Goal: Task Accomplishment & Management: Manage account settings

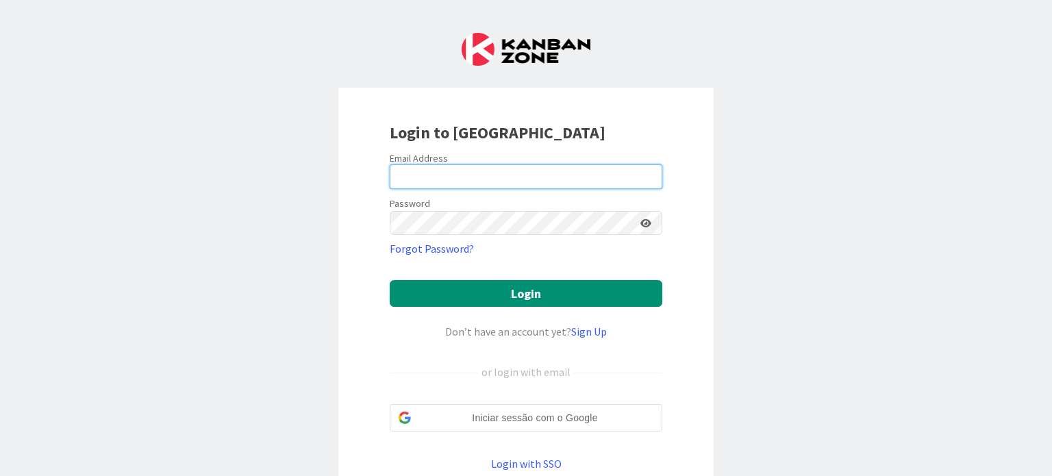
click at [533, 183] on input "email" at bounding box center [526, 176] width 273 height 25
drag, startPoint x: 575, startPoint y: 169, endPoint x: 269, endPoint y: 166, distance: 306.9
click at [269, 166] on div "Login to [GEOGRAPHIC_DATA] Email Address [EMAIL_ADDRESS][DOMAIN_NAME] Password …" at bounding box center [526, 238] width 1052 height 476
type input "[EMAIL_ADDRESS][DOMAIN_NAME]"
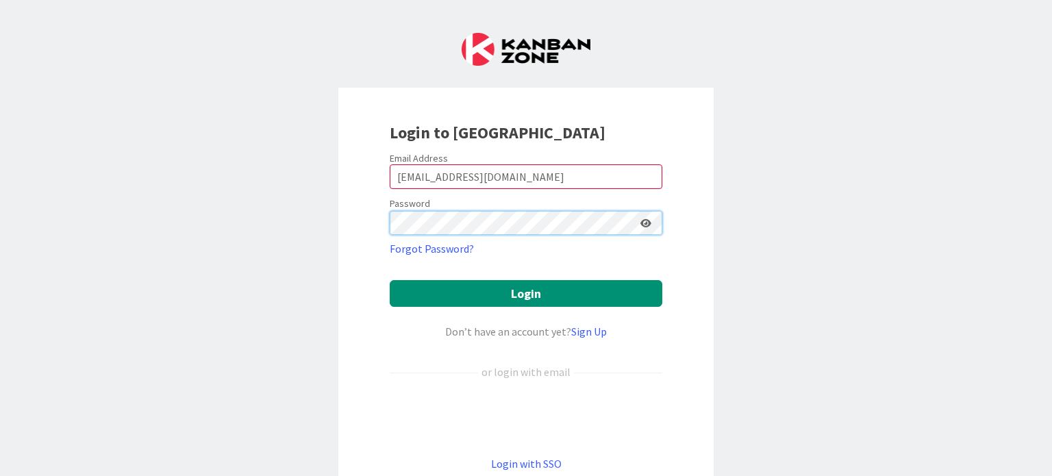
click at [390, 280] on button "Login" at bounding box center [526, 293] width 273 height 27
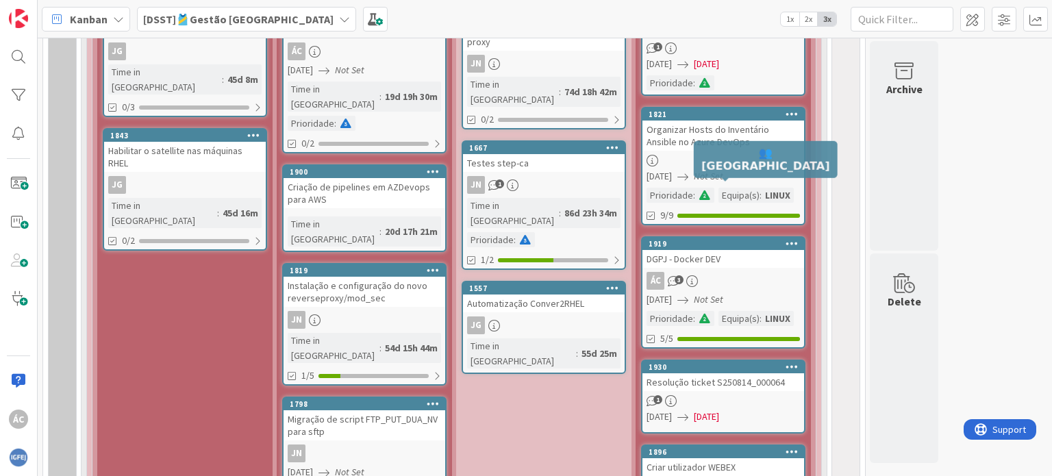
scroll to position [1370, 0]
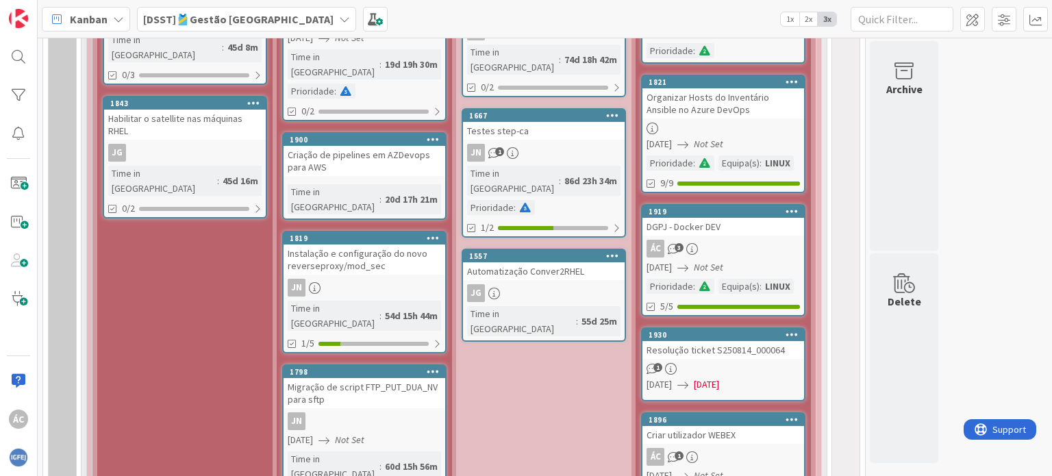
click at [756, 240] on link "1919 DGPJ - Docker DEV ÁC 3 [DATE] Not Set Prioridade : [GEOGRAPHIC_DATA](s) : …" at bounding box center [723, 260] width 164 height 112
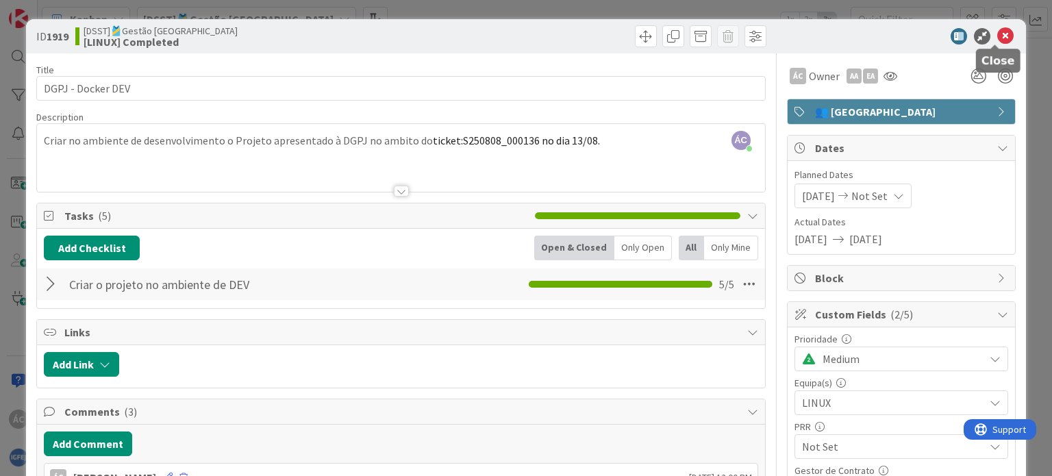
click at [998, 32] on icon at bounding box center [1005, 36] width 16 height 16
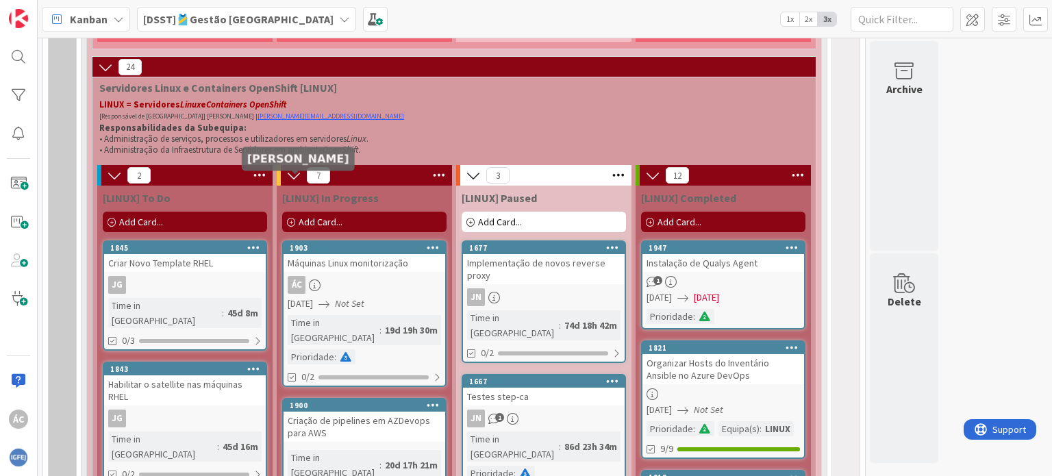
scroll to position [1096, 0]
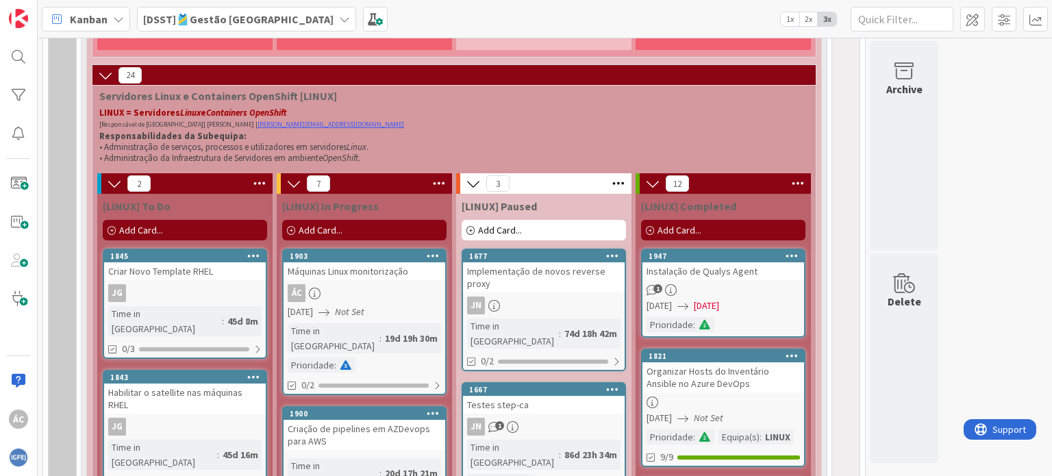
click at [323, 225] on div "Add Card..." at bounding box center [364, 230] width 164 height 21
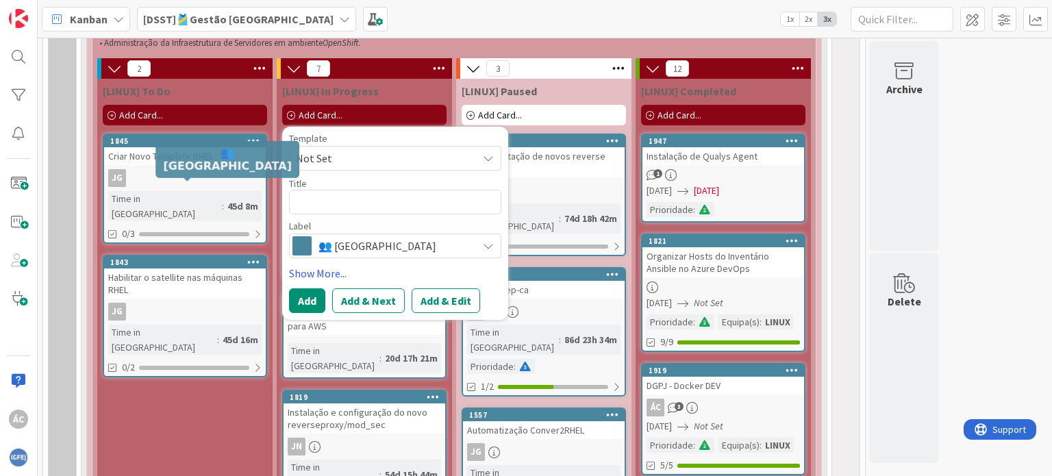
scroll to position [1165, 0]
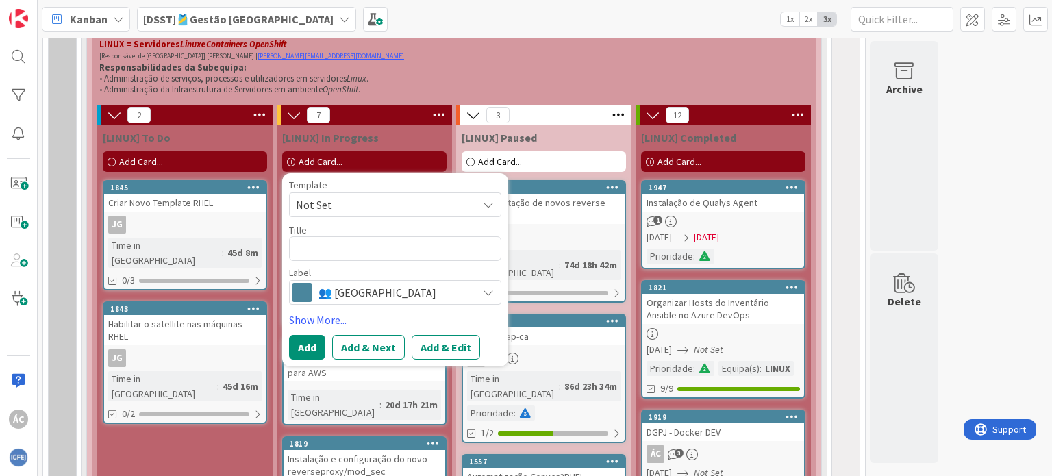
type textarea "x"
type textarea "G"
type textarea "x"
type textarea "GP"
type textarea "x"
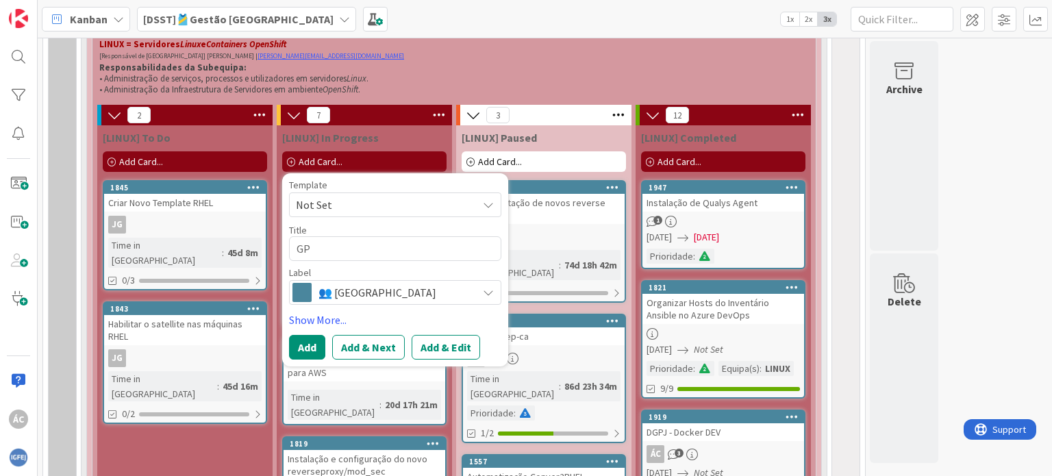
type textarea "G"
type textarea "x"
type textarea "D"
type textarea "x"
type textarea "DG"
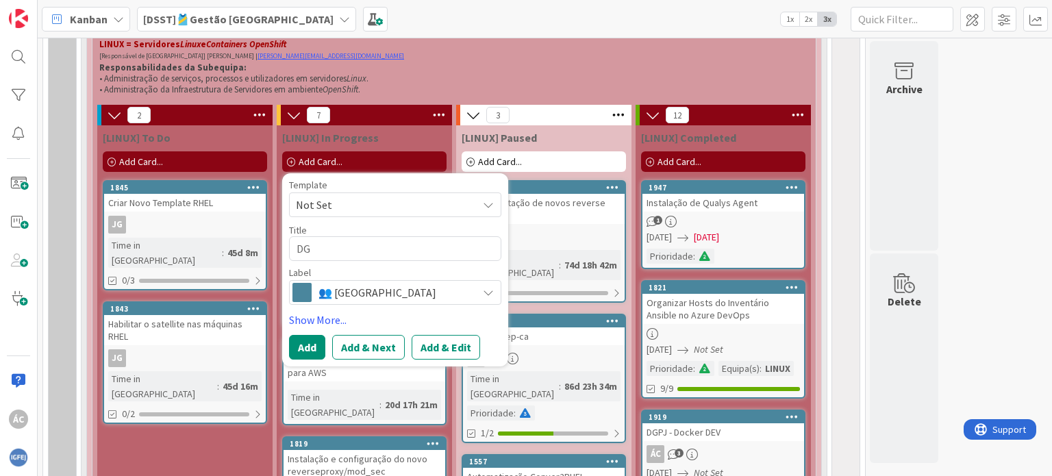
type textarea "x"
type textarea "DGP"
type textarea "x"
type textarea "DGPJ"
type textarea "x"
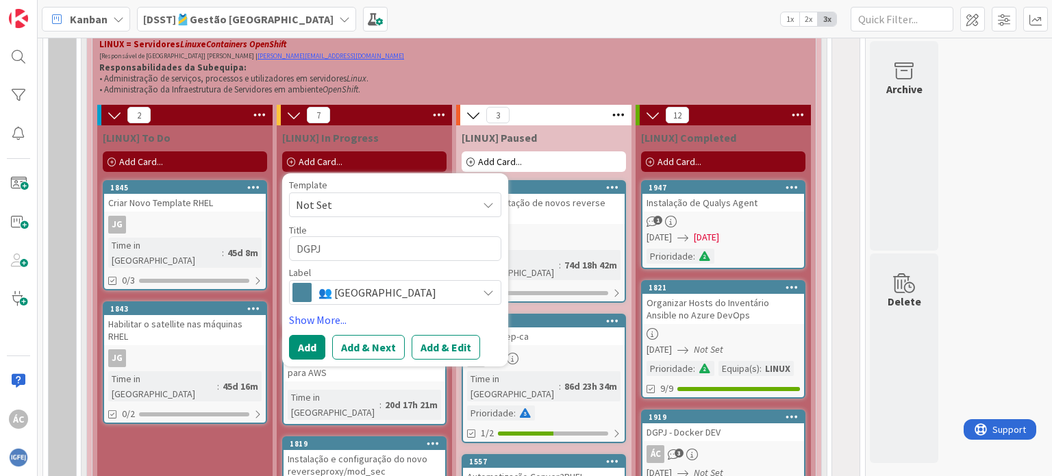
type textarea "DGPJ"
type textarea "x"
type textarea "DGPJ M"
type textarea "x"
type textarea "DGPJ MP"
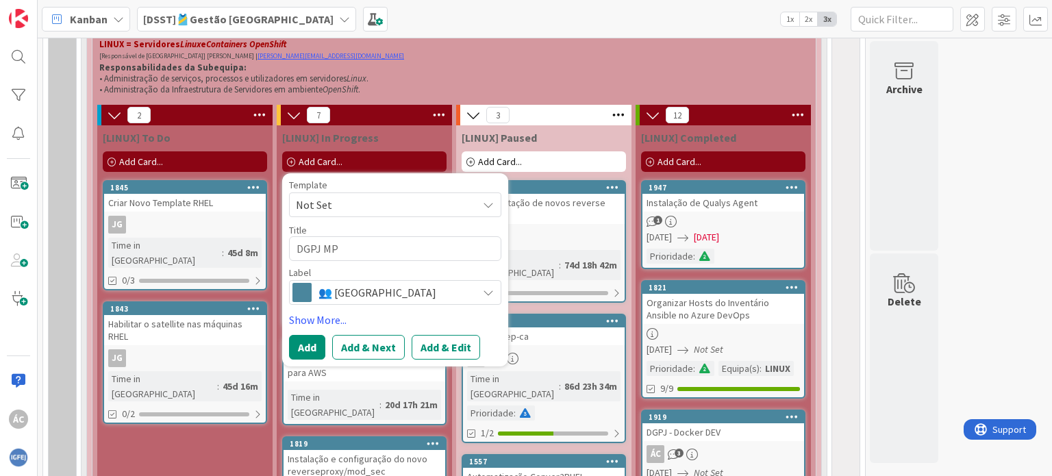
type textarea "x"
type textarea "DGPJ MPP"
type textarea "x"
type textarea "DGPJ MP"
type textarea "x"
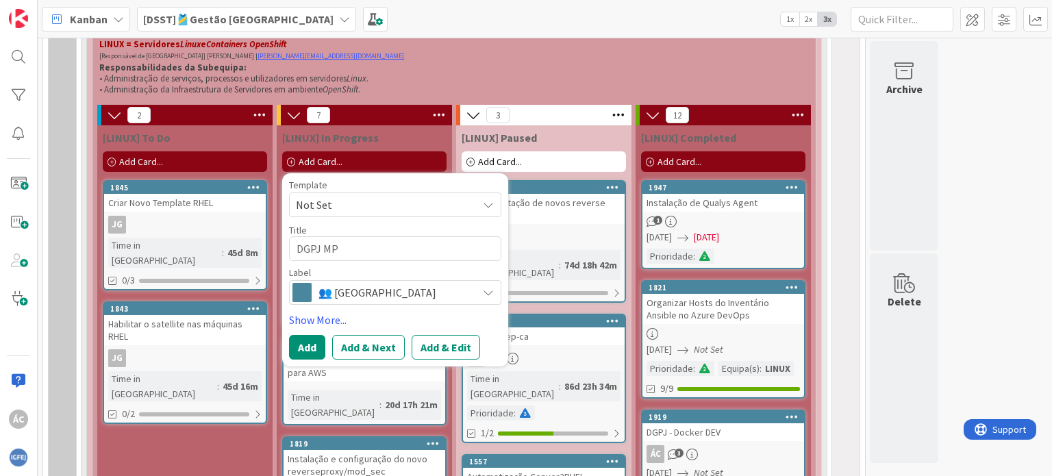
type textarea "DGPJ M"
type textarea "x"
type textarea "DGPJ MO"
type textarea "x"
type textarea "DGPJ MOO"
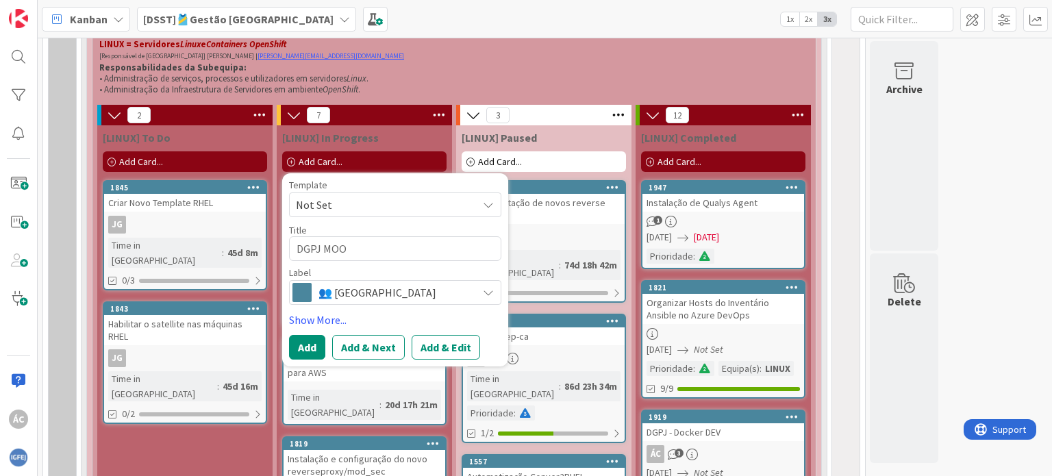
type textarea "x"
type textarea "DGPJ MOOD"
type textarea "x"
type textarea "DGPJ MOODL"
type textarea "x"
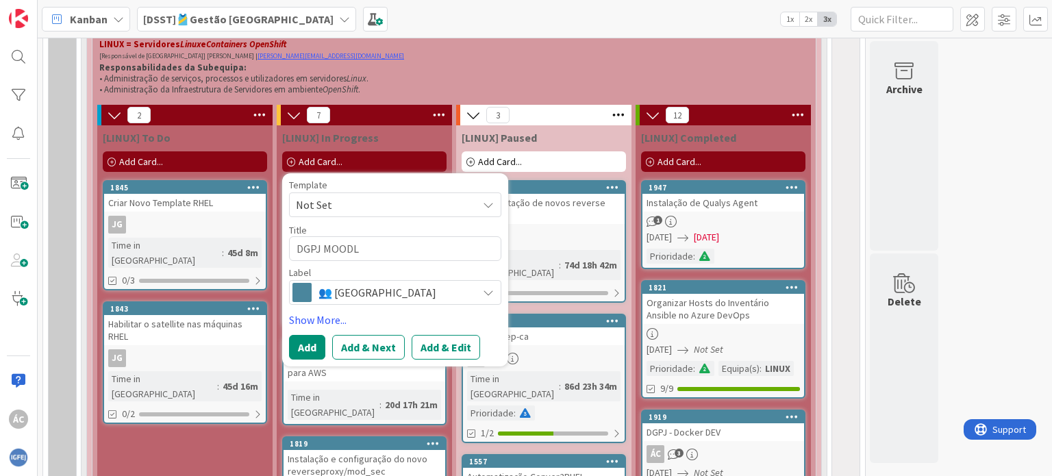
type textarea "DGPJ MOODLE"
type textarea "x"
type textarea "DGPJ MOODLE"
type textarea "x"
type textarea "DGPJ MOODLE D"
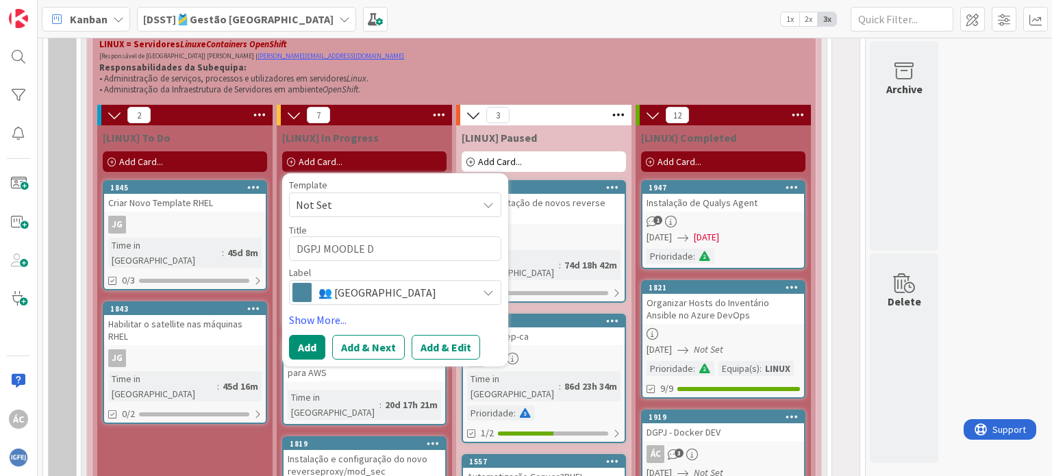
type textarea "x"
type textarea "DGPJ MOODLE DO"
type textarea "x"
type textarea "DGPJ MOODLE DOC"
type textarea "x"
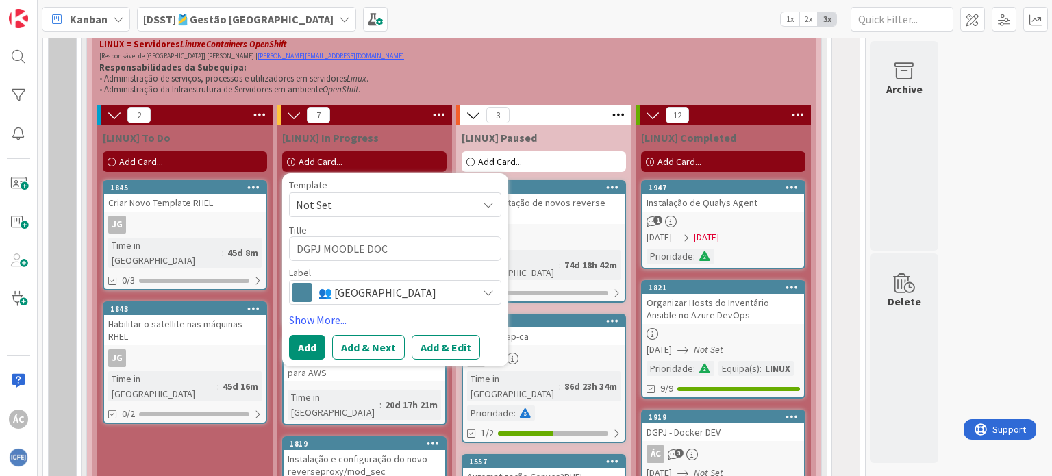
type textarea "DGPJ MOODLE DOCK"
type textarea "x"
type textarea "DGPJ MOODLE DOCKE"
type textarea "x"
type textarea "DGPJ MOODLE DOCKER"
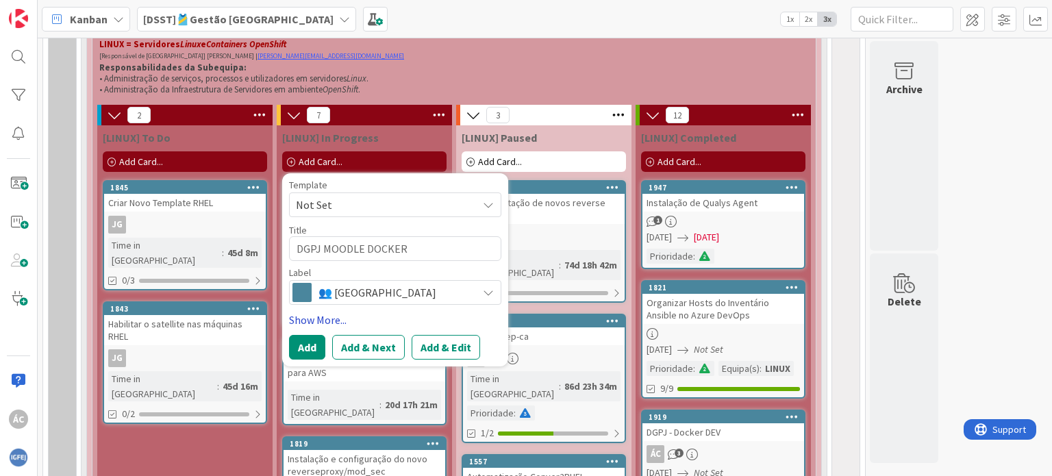
click at [325, 323] on link "Show More..." at bounding box center [395, 320] width 212 height 16
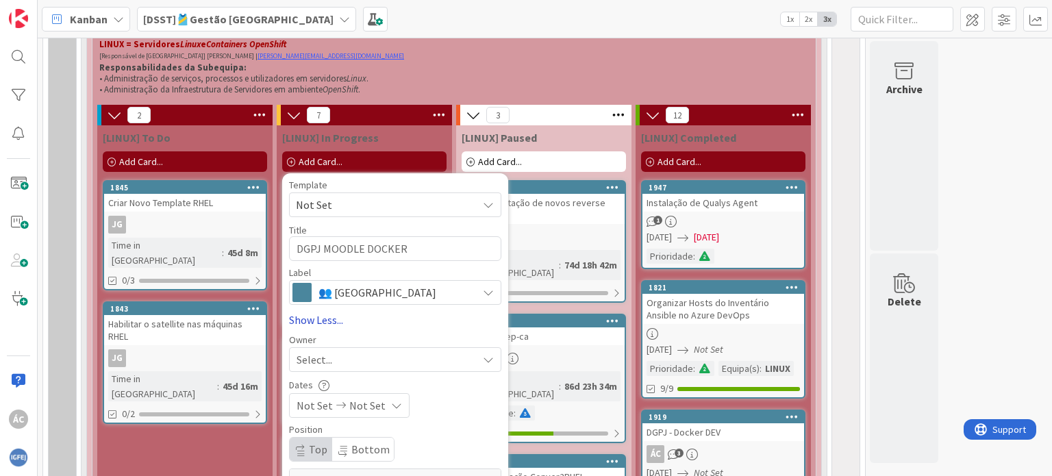
type textarea "x"
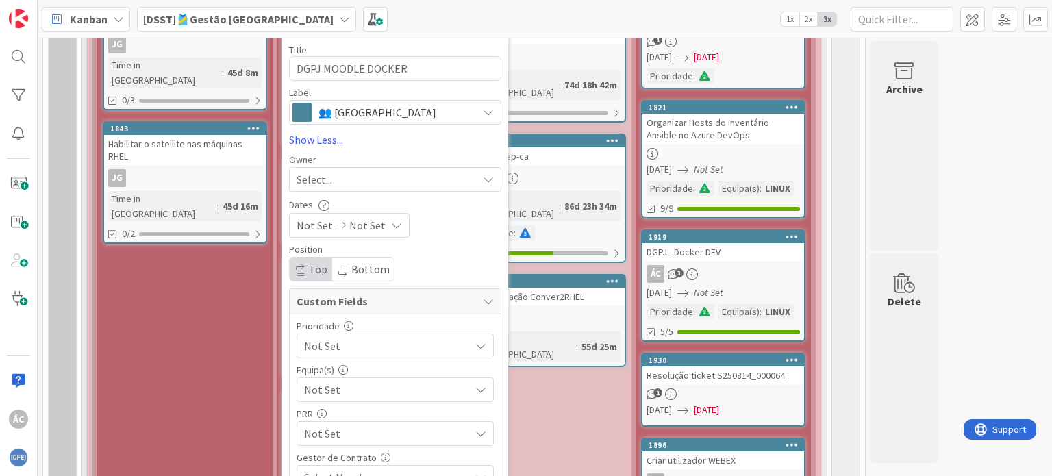
scroll to position [1370, 0]
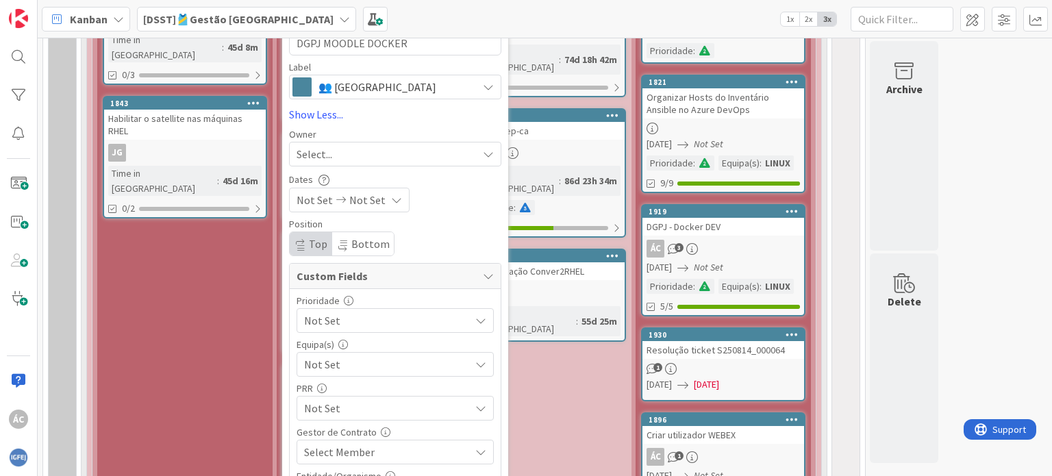
click at [389, 156] on div "Select..." at bounding box center [387, 154] width 181 height 16
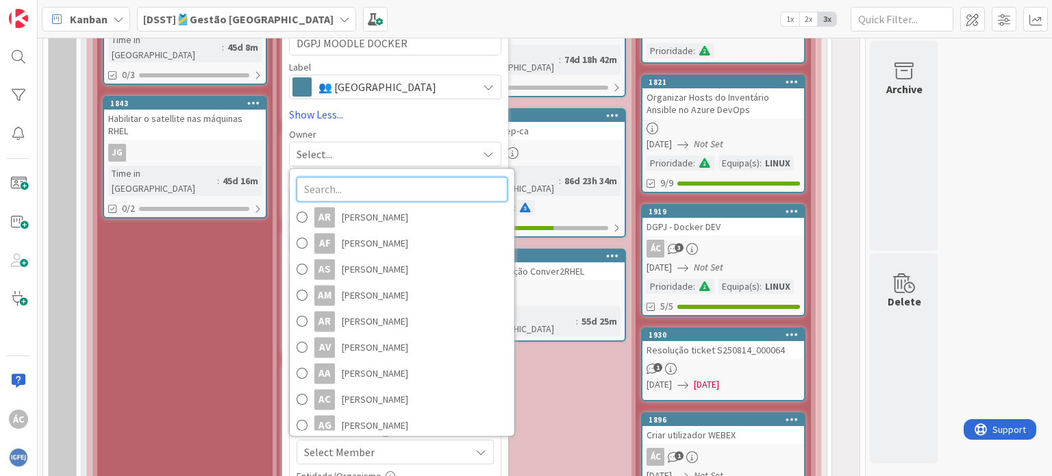
click at [383, 196] on input "text" at bounding box center [402, 189] width 211 height 25
type input "ALVARO"
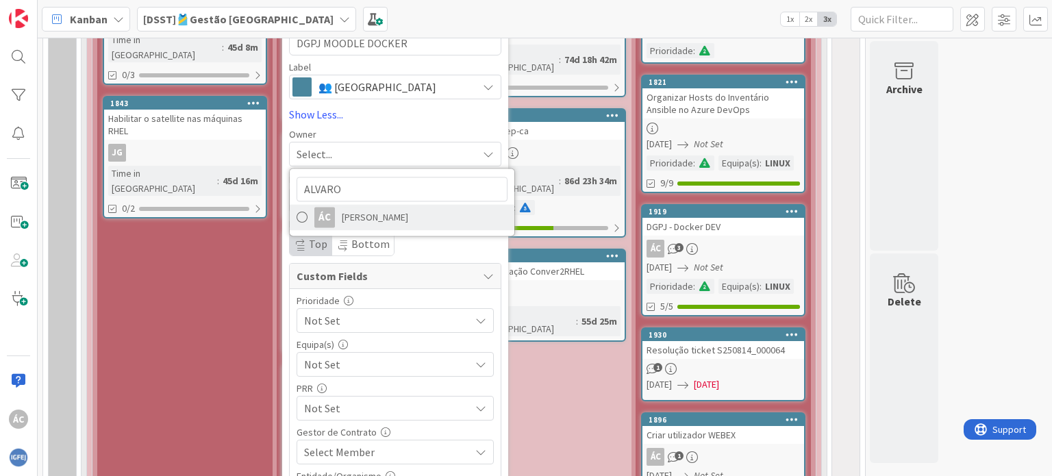
click at [371, 215] on span "[PERSON_NAME]" at bounding box center [375, 218] width 66 height 21
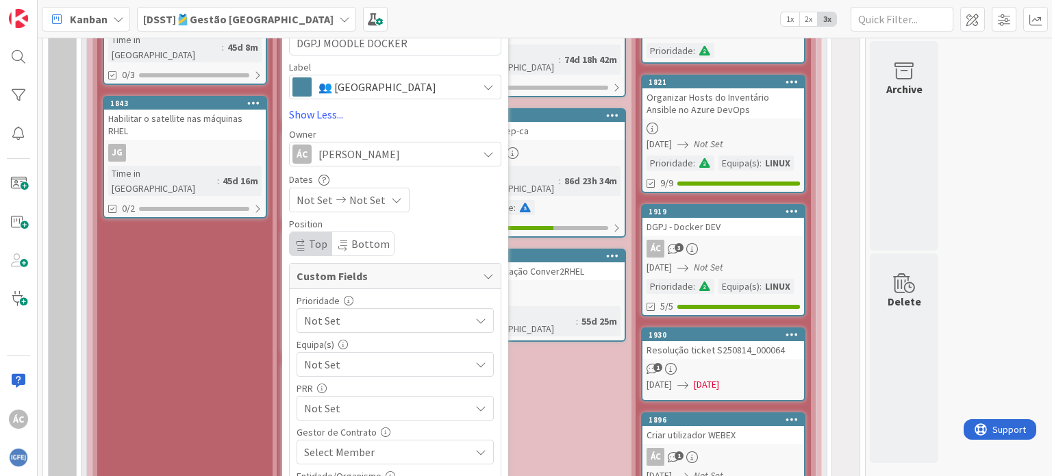
click at [464, 158] on div "ÁC [PERSON_NAME]" at bounding box center [385, 154] width 185 height 19
type textarea "x"
click at [467, 240] on div "Position Top Bottom" at bounding box center [395, 237] width 212 height 37
click at [312, 199] on span "Not Set" at bounding box center [315, 200] width 36 height 16
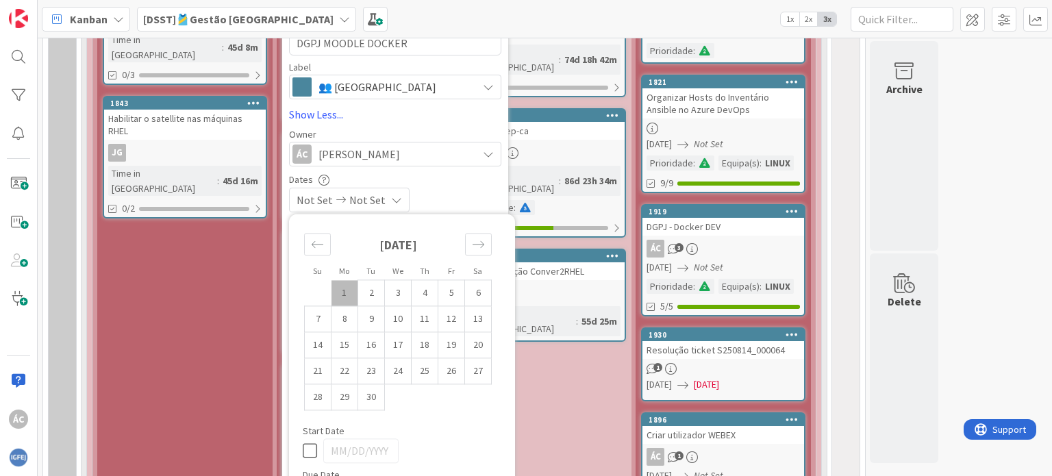
click at [343, 290] on td "1" at bounding box center [345, 293] width 27 height 26
type input "[DATE]"
click at [475, 184] on div "Dates" at bounding box center [395, 179] width 212 height 12
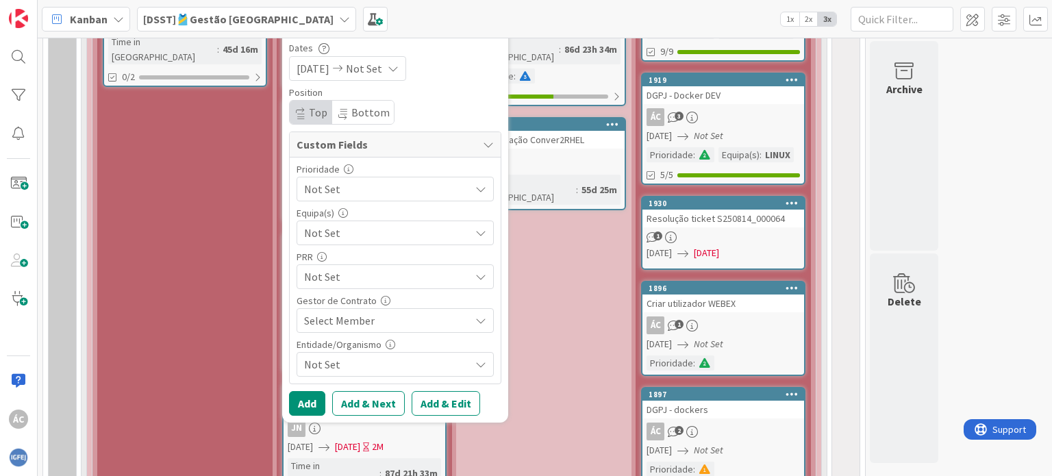
scroll to position [1507, 0]
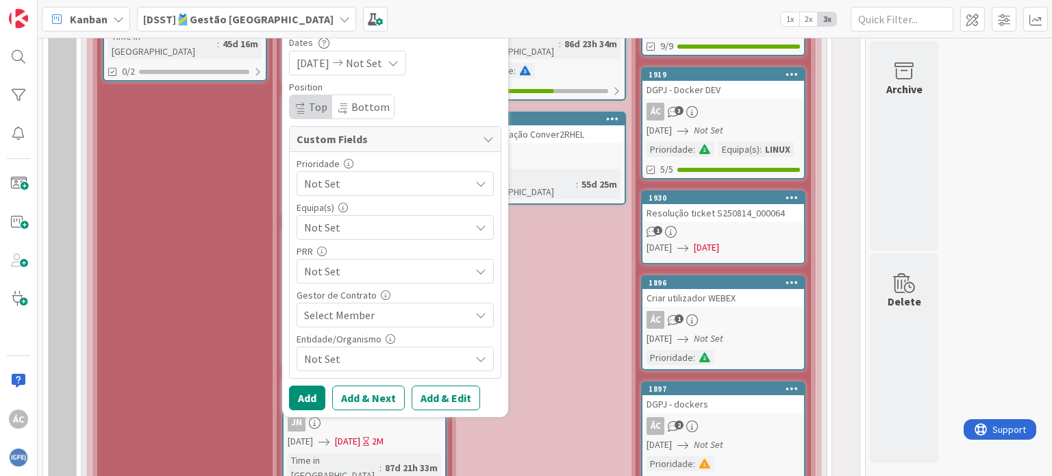
click at [363, 177] on span "Not Set" at bounding box center [383, 183] width 159 height 19
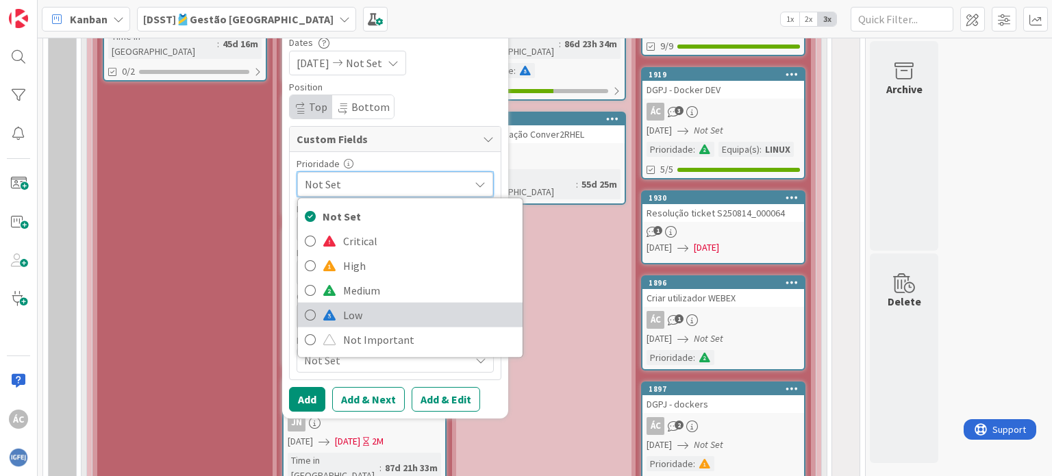
click at [345, 317] on span "Low" at bounding box center [429, 315] width 173 height 21
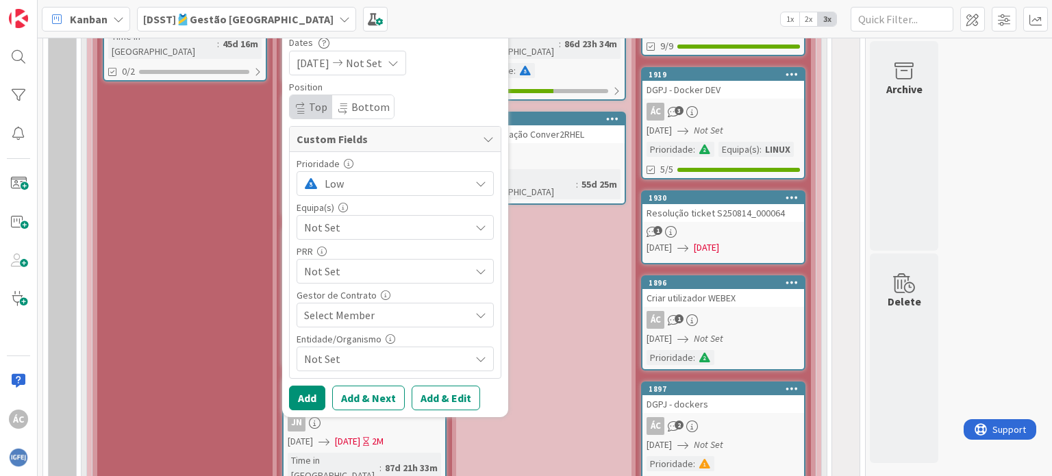
click at [394, 224] on span "Not Set" at bounding box center [387, 227] width 166 height 16
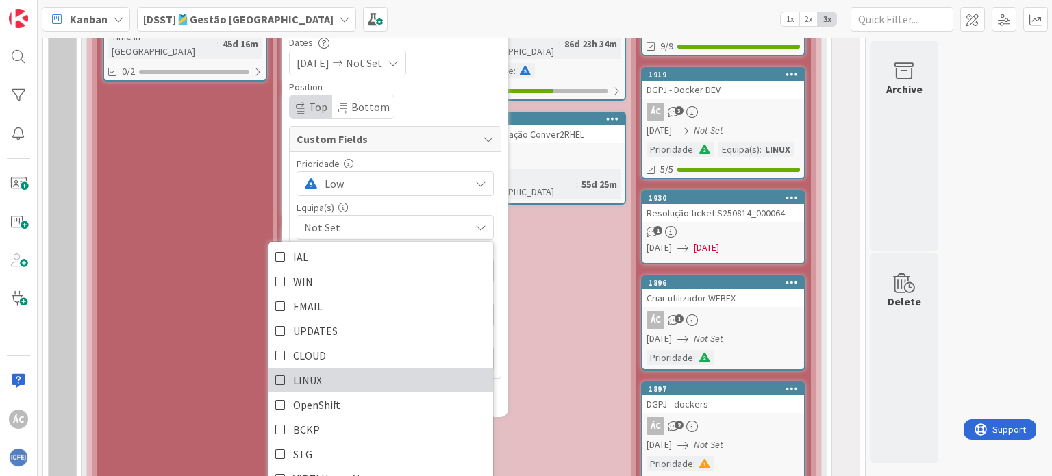
click at [367, 386] on link "LINUX" at bounding box center [381, 381] width 225 height 25
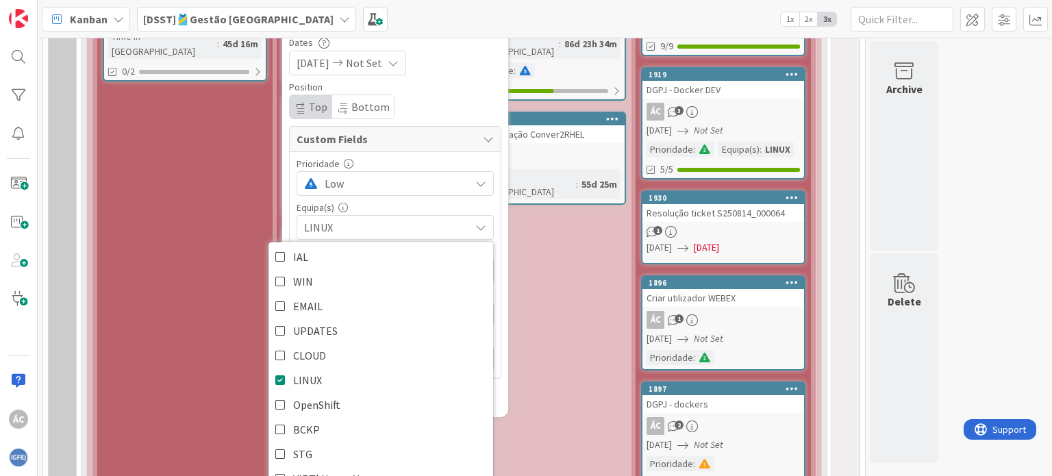
scroll to position [14, 0]
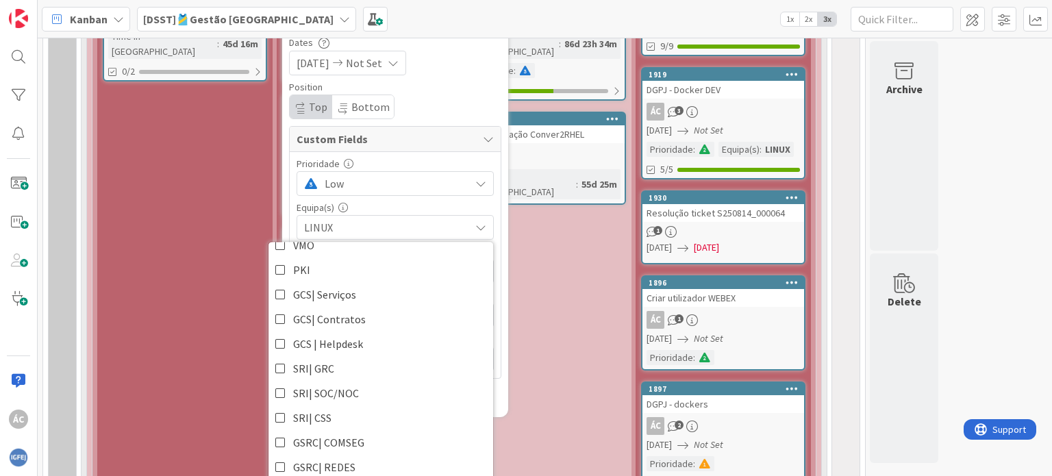
click at [370, 206] on div "Equipa(s)" at bounding box center [395, 208] width 197 height 10
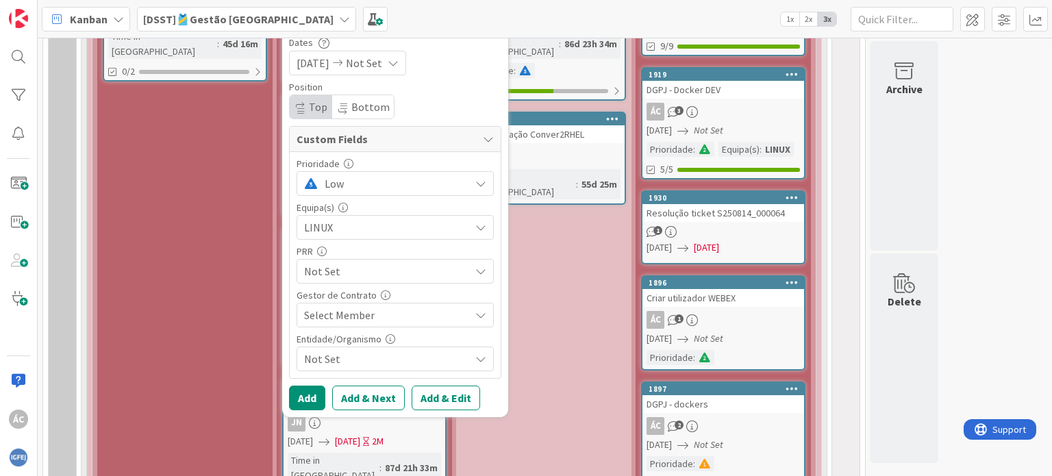
click at [351, 279] on span "Not Set" at bounding box center [387, 271] width 166 height 16
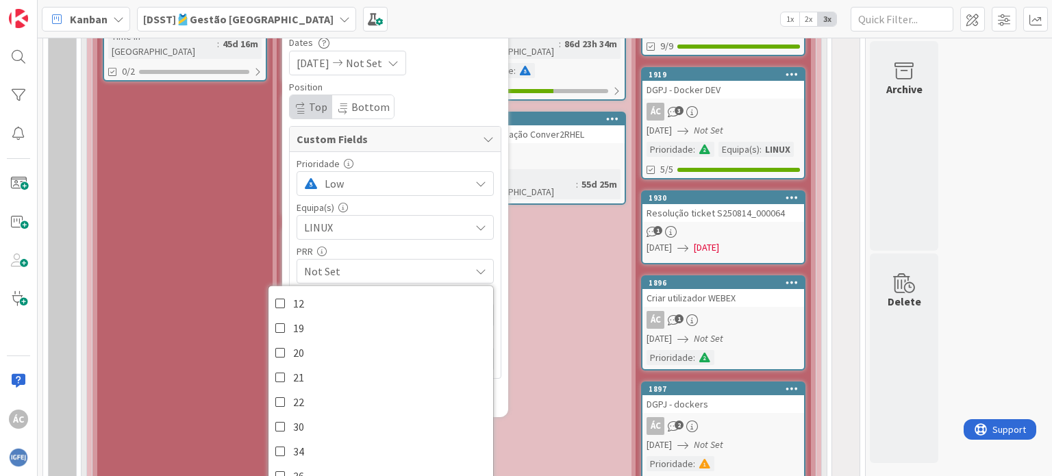
click at [351, 279] on span "Not Set" at bounding box center [387, 271] width 166 height 16
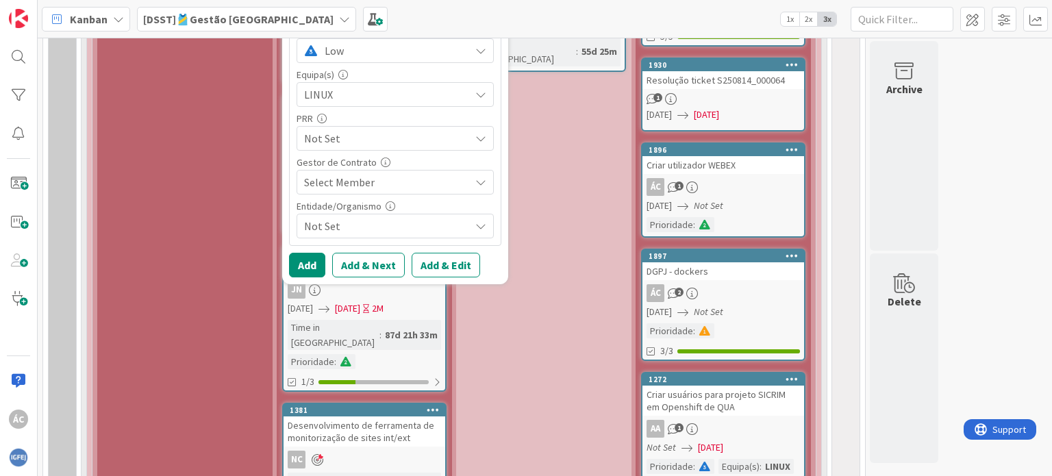
scroll to position [1644, 0]
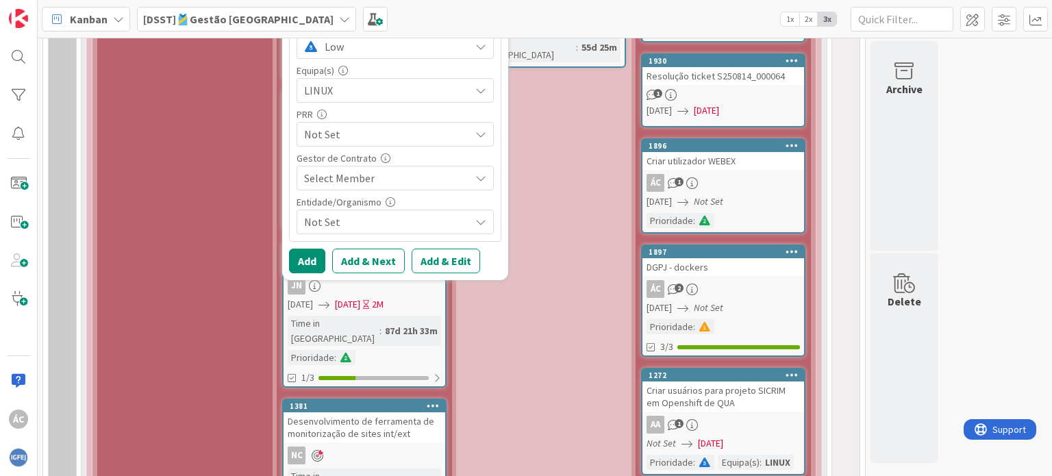
click at [378, 182] on div "Select Member" at bounding box center [387, 178] width 166 height 16
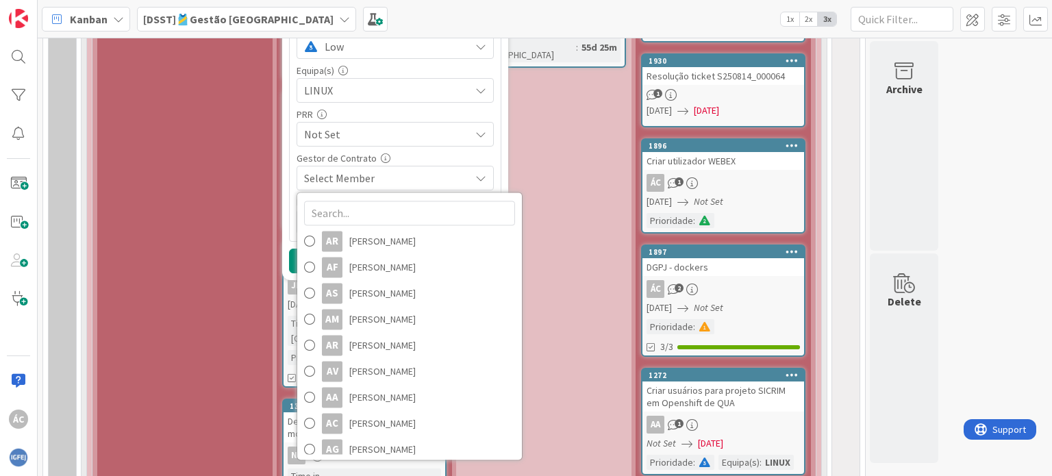
click at [378, 182] on div "Select Member" at bounding box center [387, 178] width 166 height 16
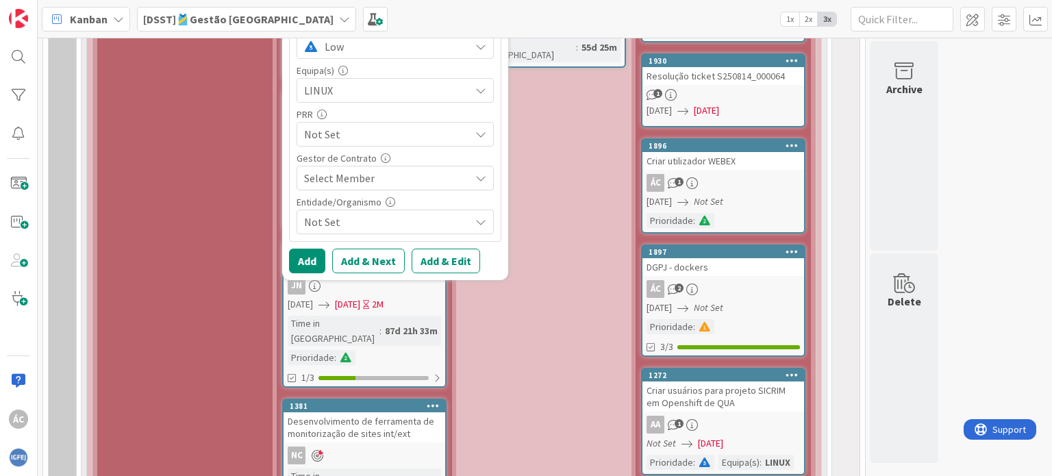
click at [331, 221] on span "Not Set" at bounding box center [387, 222] width 166 height 16
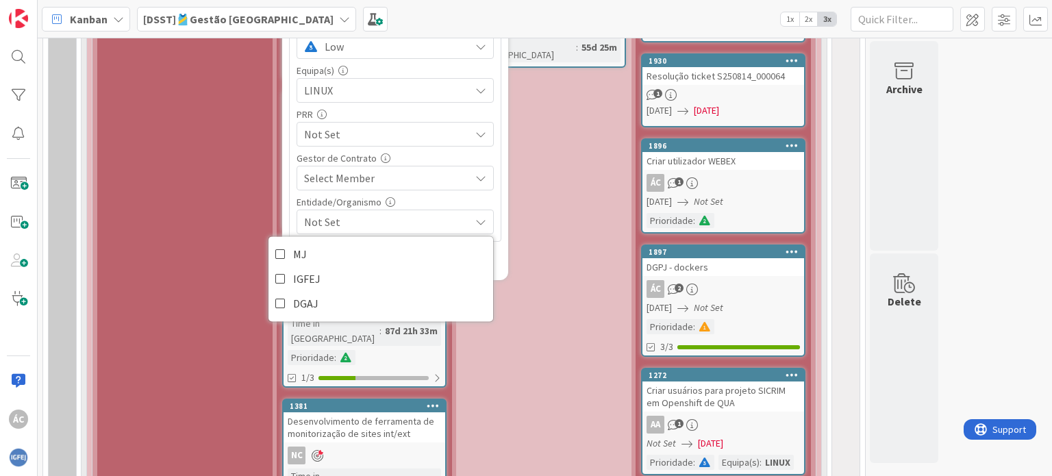
click at [355, 221] on span "Not Set" at bounding box center [387, 222] width 166 height 16
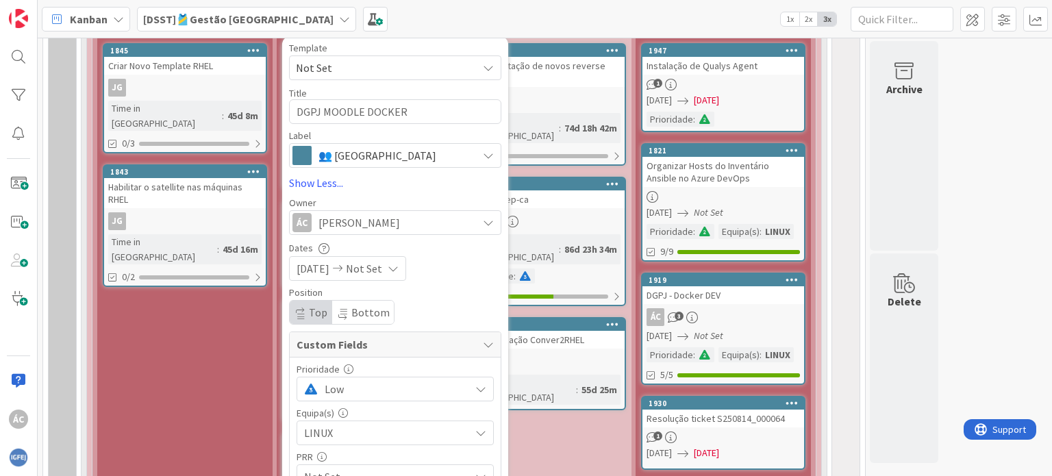
scroll to position [1233, 0]
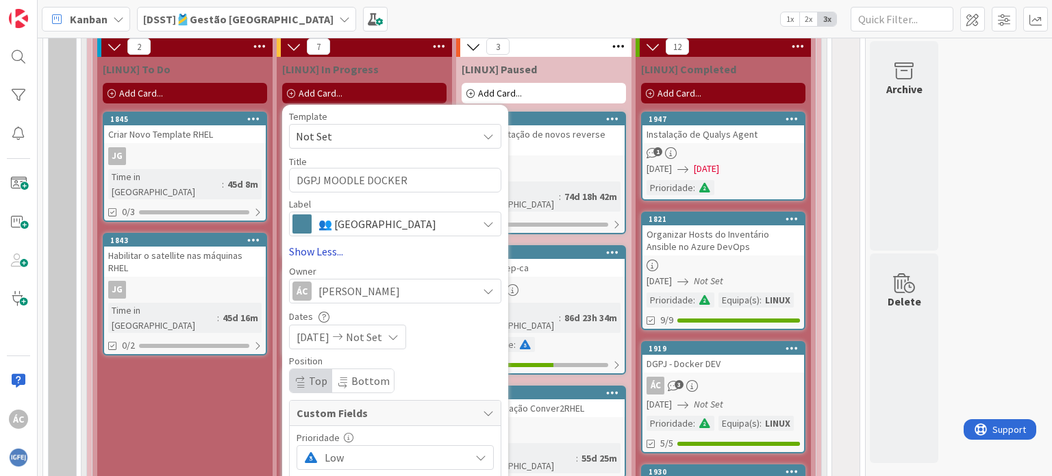
click at [313, 256] on link "Show Less..." at bounding box center [395, 251] width 212 height 16
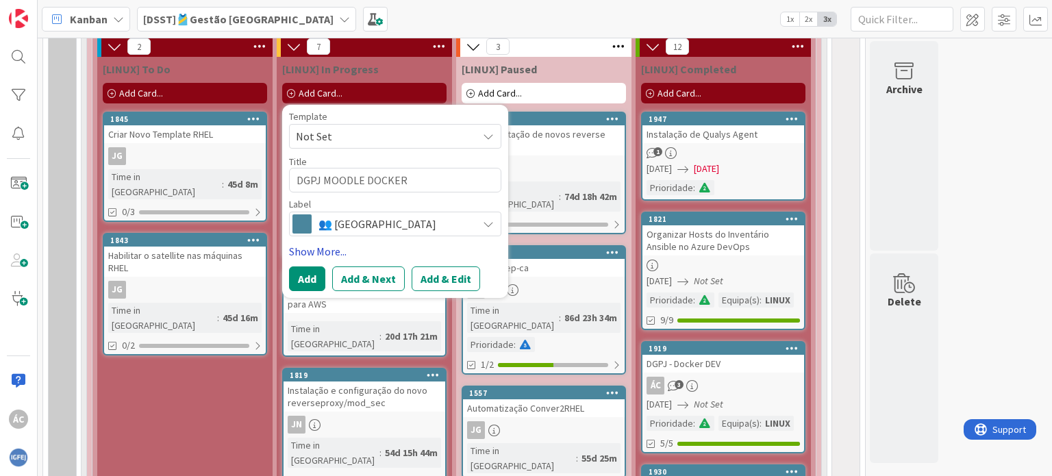
click at [314, 256] on link "Show More..." at bounding box center [395, 251] width 212 height 16
type textarea "x"
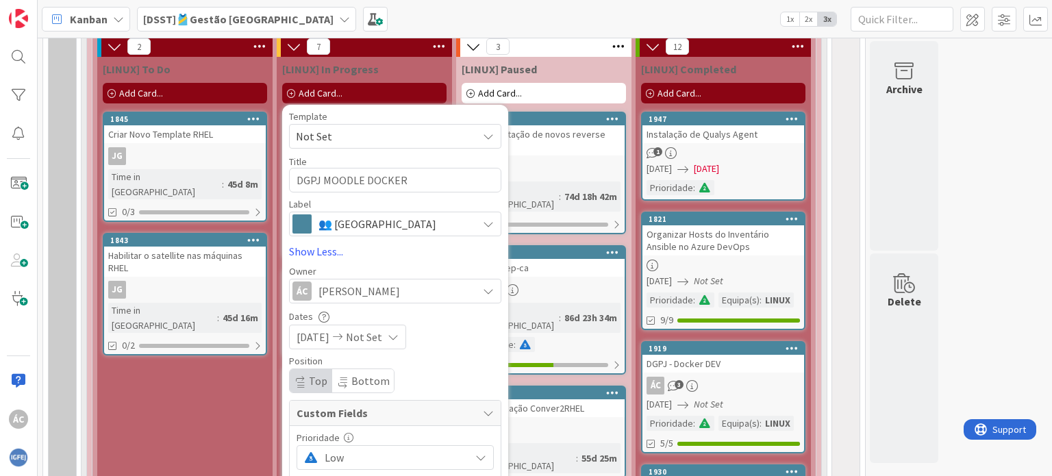
click at [343, 138] on span "Not Set" at bounding box center [381, 136] width 171 height 18
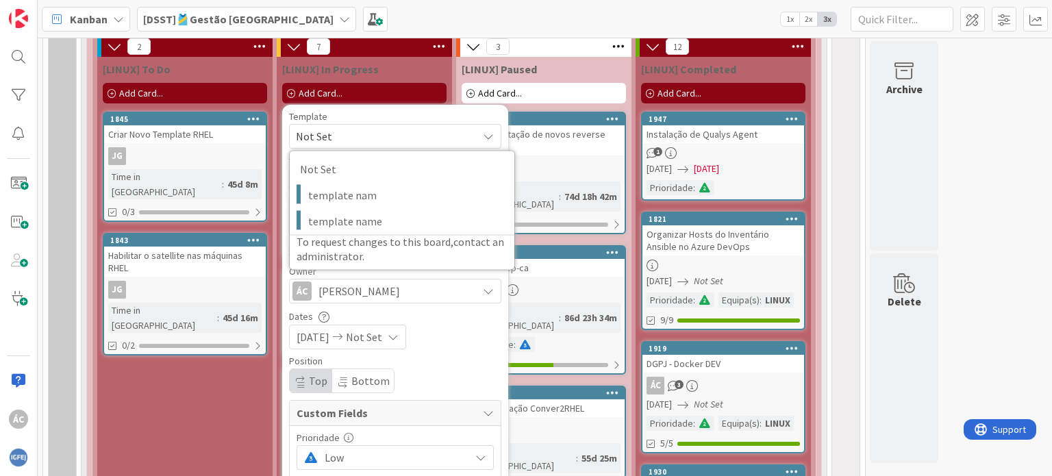
click at [346, 131] on span "Not Set" at bounding box center [381, 136] width 171 height 18
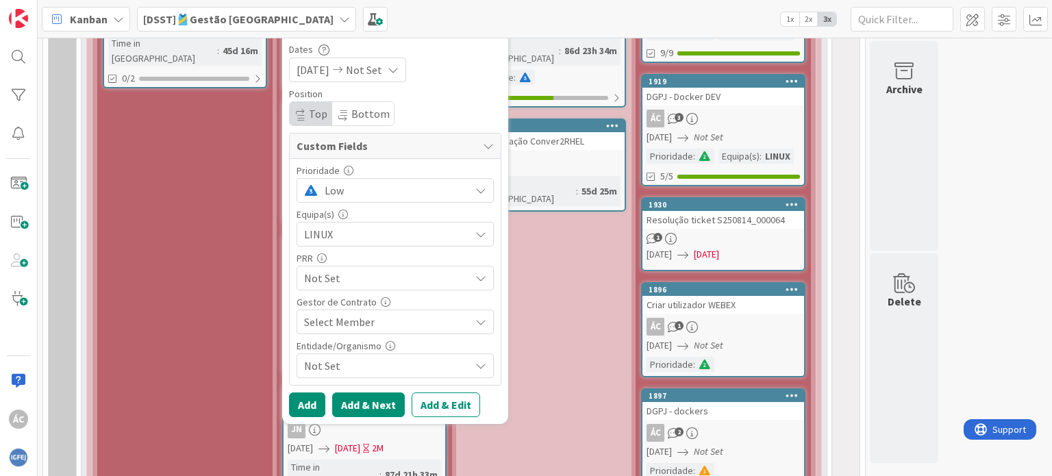
scroll to position [1576, 0]
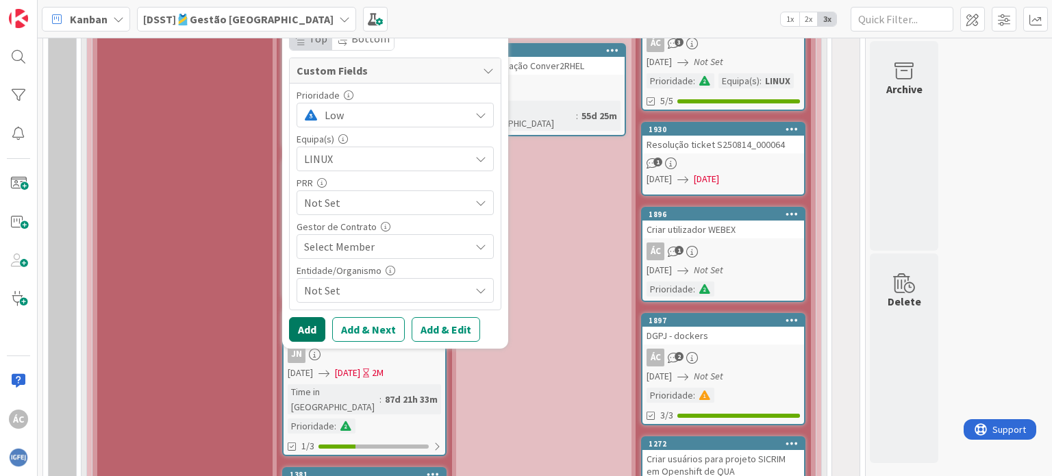
click at [307, 333] on button "Add" at bounding box center [307, 329] width 36 height 25
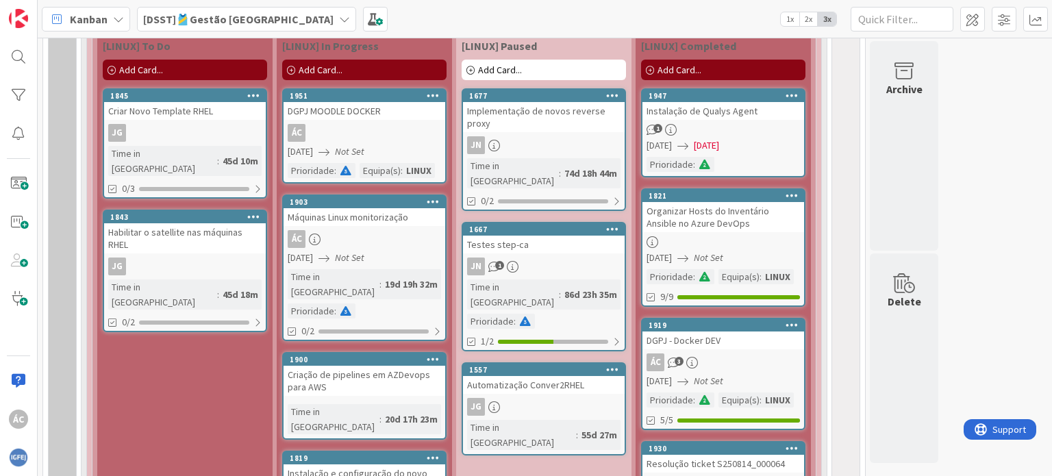
scroll to position [1233, 0]
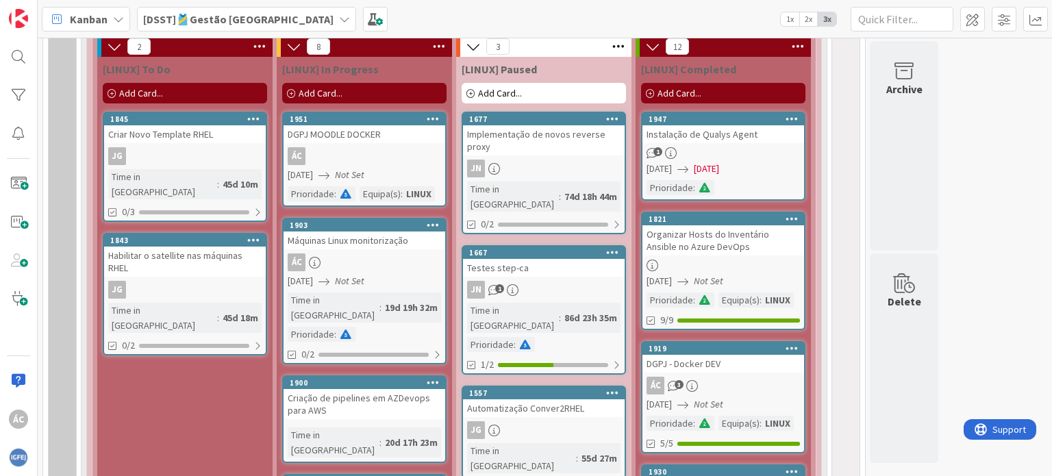
click at [340, 143] on div "DGPJ MOODLE DOCKER" at bounding box center [365, 134] width 162 height 18
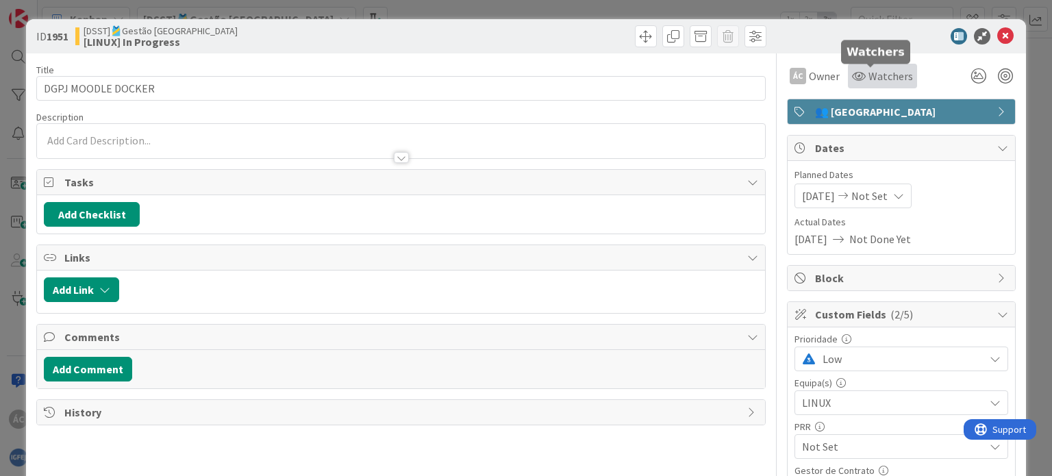
click at [869, 79] on span "Watchers" at bounding box center [891, 76] width 45 height 16
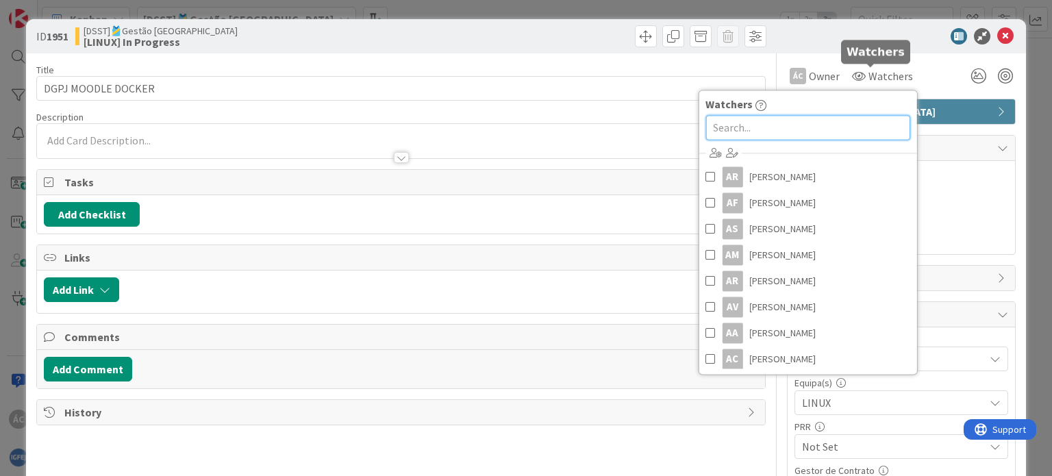
click at [830, 126] on input "text" at bounding box center [808, 127] width 204 height 25
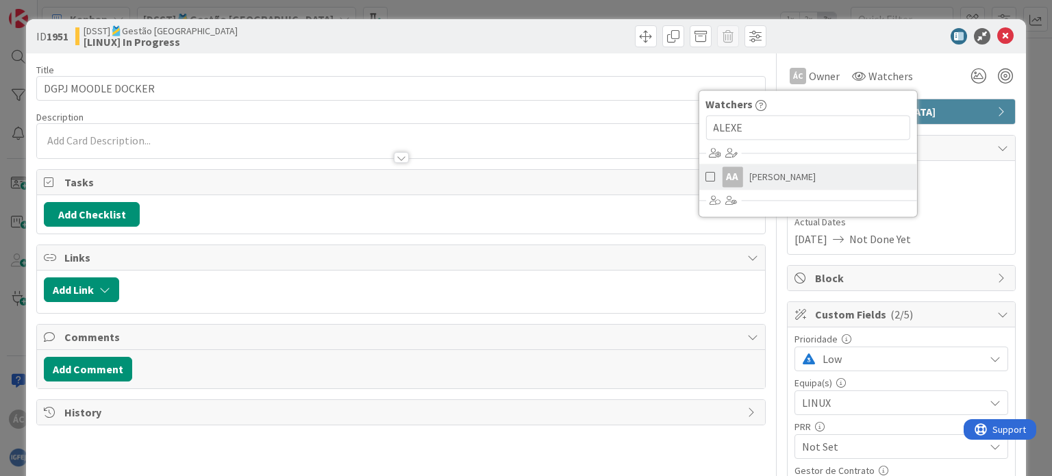
click at [708, 182] on link "AA [PERSON_NAME]" at bounding box center [808, 177] width 218 height 26
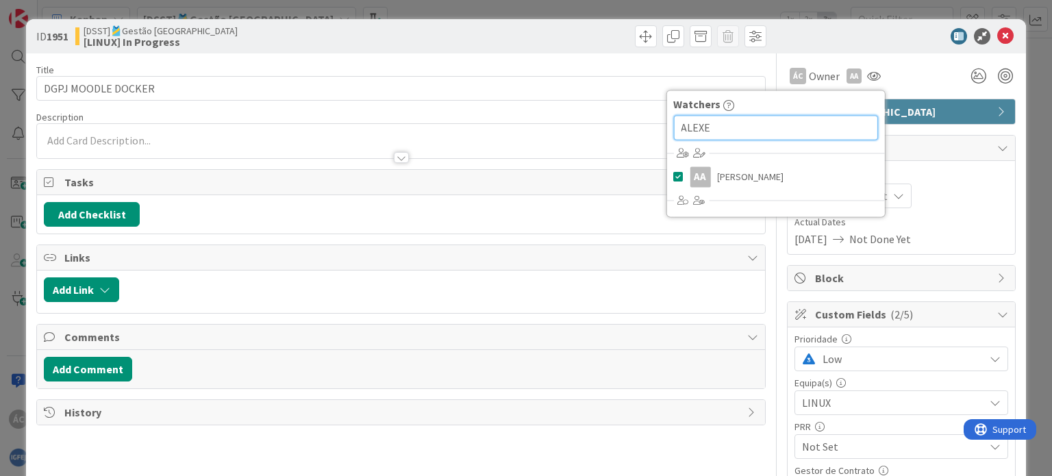
drag, startPoint x: 663, startPoint y: 126, endPoint x: 645, endPoint y: 128, distance: 17.9
click at [653, 126] on div "Title 18 / 128 DGPJ MOODLE DOCKER Description ÁC [PERSON_NAME] just joined ÁC O…" at bounding box center [525, 358] width 979 height 610
type input "eNOS"
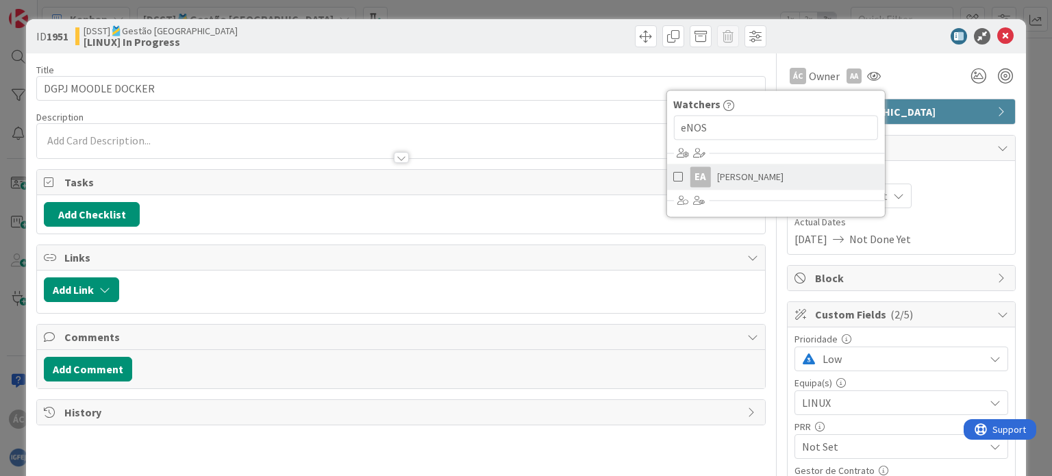
click at [702, 179] on link "EA [PERSON_NAME]" at bounding box center [776, 177] width 218 height 26
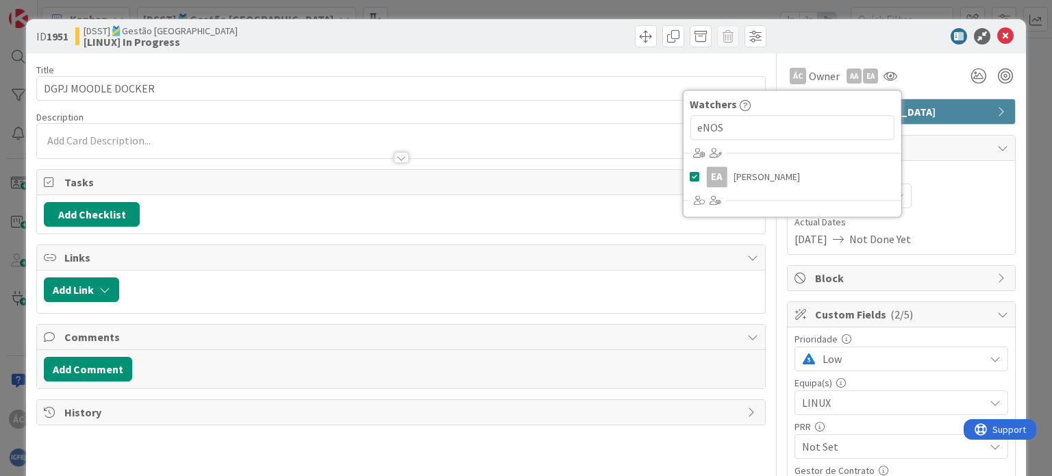
click at [919, 78] on div "ÁC Owner AA EA Watchers eNOS EA [PERSON_NAME]" at bounding box center [901, 76] width 229 height 25
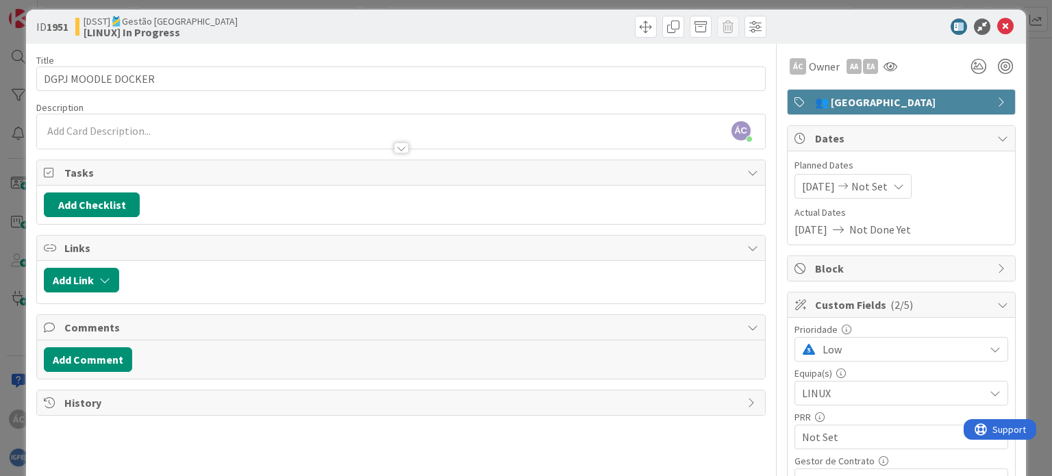
scroll to position [8, 0]
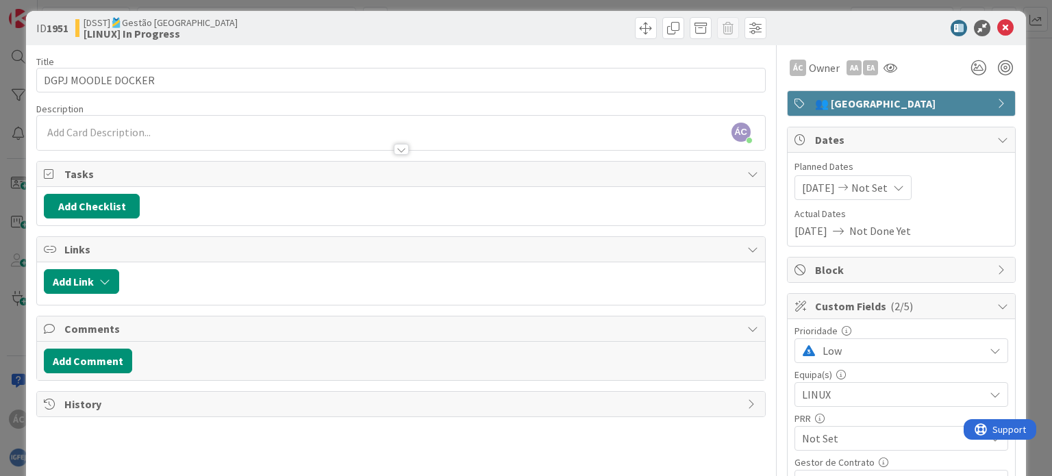
click at [133, 136] on div at bounding box center [401, 143] width 728 height 14
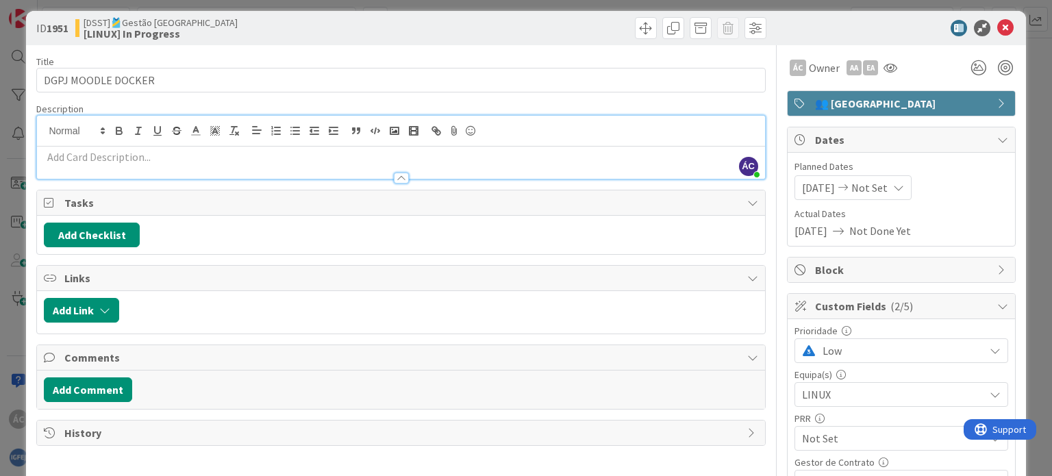
click at [162, 161] on p at bounding box center [401, 157] width 714 height 16
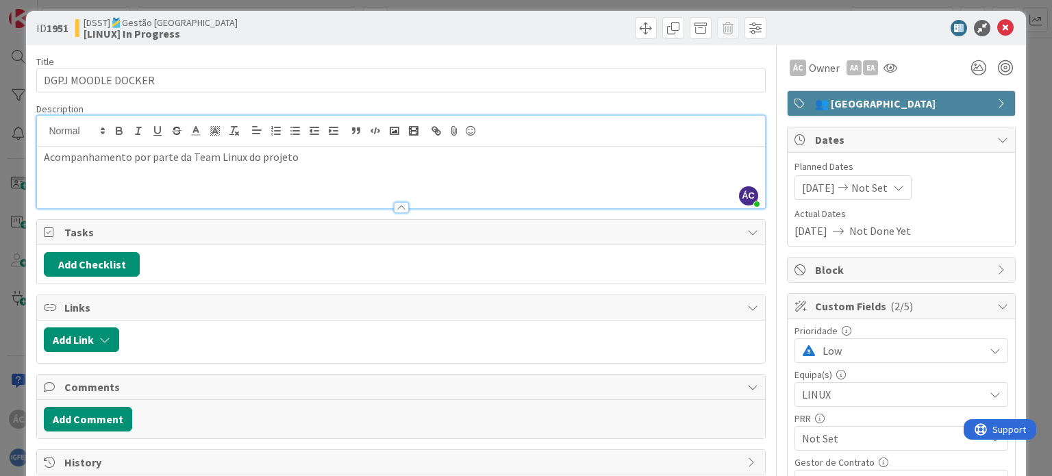
drag, startPoint x: 322, startPoint y: 156, endPoint x: 353, endPoint y: 156, distance: 31.5
click at [322, 156] on p "Acompanhamento por parte da Team Linux do projeto" at bounding box center [401, 157] width 714 height 16
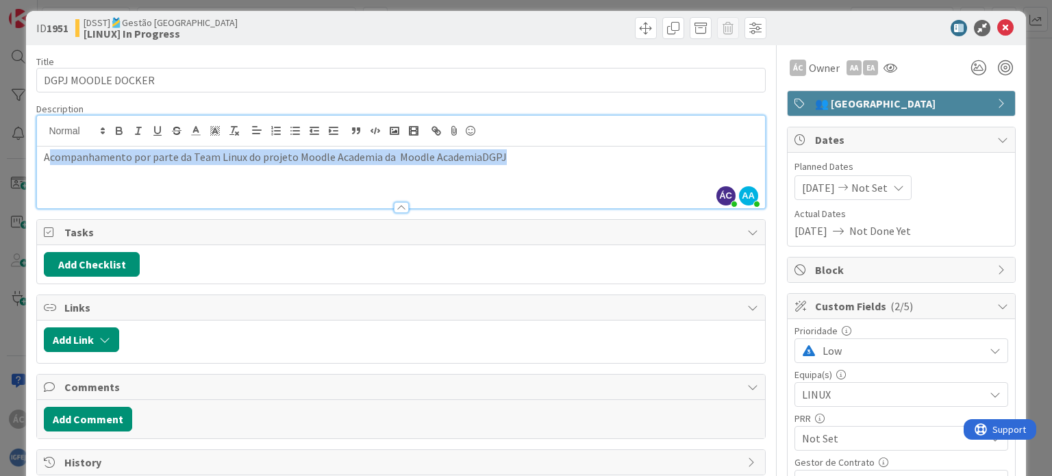
drag, startPoint x: 51, startPoint y: 158, endPoint x: 499, endPoint y: 157, distance: 448.0
click at [499, 157] on p "Acompanhamento por parte da Team Linux do projeto Moodle Academia da Moodle Aca…" at bounding box center [401, 157] width 714 height 16
click at [543, 162] on p "Acompanhamento por parte da Team Linux do projeto Moodle Academia da Moodle Aca…" at bounding box center [401, 157] width 714 height 16
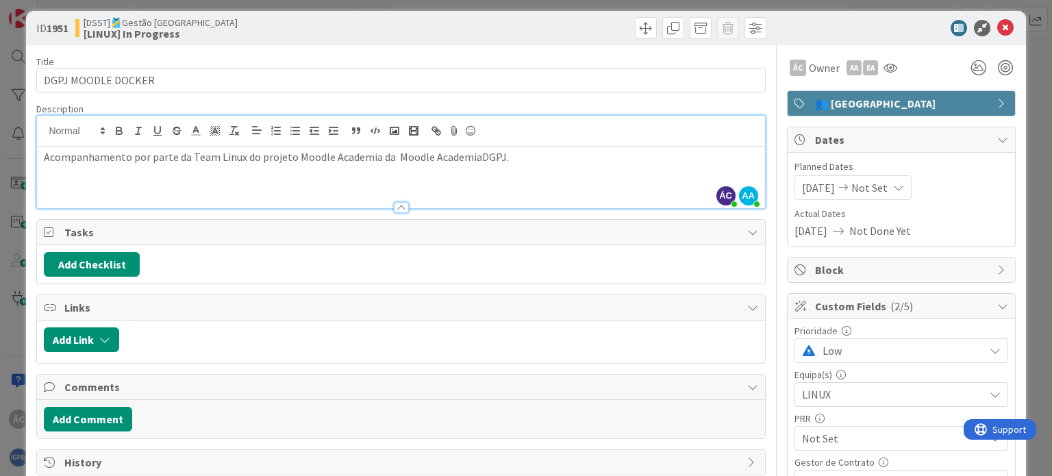
click at [68, 29] on b "1951" at bounding box center [58, 28] width 22 height 14
click at [63, 27] on b "1951" at bounding box center [58, 28] width 22 height 14
drag, startPoint x: 34, startPoint y: 29, endPoint x: 74, endPoint y: 29, distance: 40.4
click at [74, 29] on div "ID 1951 [DSST]🎽Gestão Equipas [LINUX] In Progress" at bounding box center [526, 28] width 1000 height 34
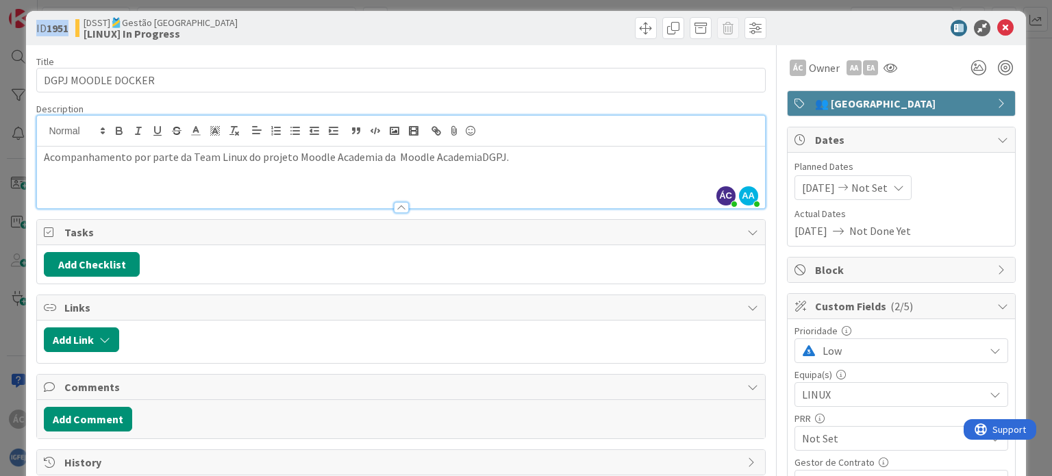
copy span "ID 1951"
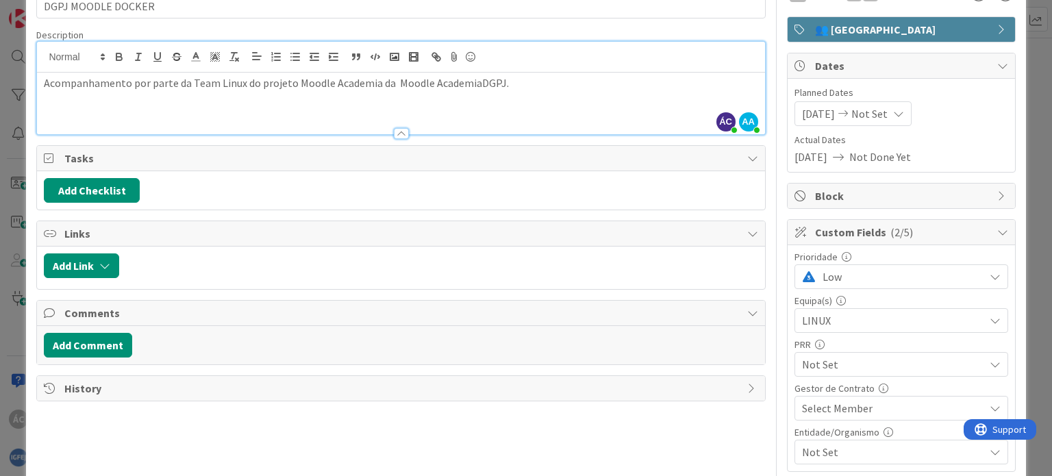
scroll to position [77, 0]
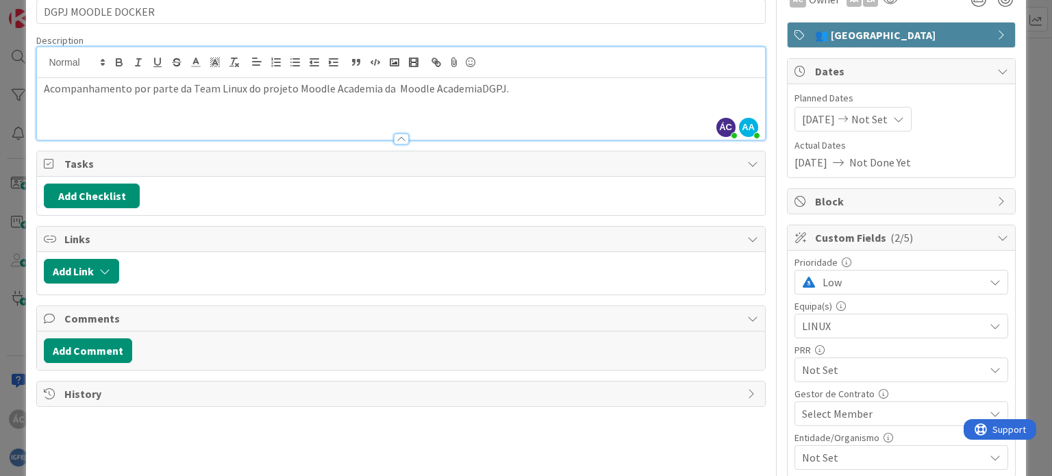
click at [603, 435] on div "Title 18 / 128 DGPJ MOODLE DOCKER Description ÁC [PERSON_NAME] just joined AA […" at bounding box center [400, 282] width 729 height 610
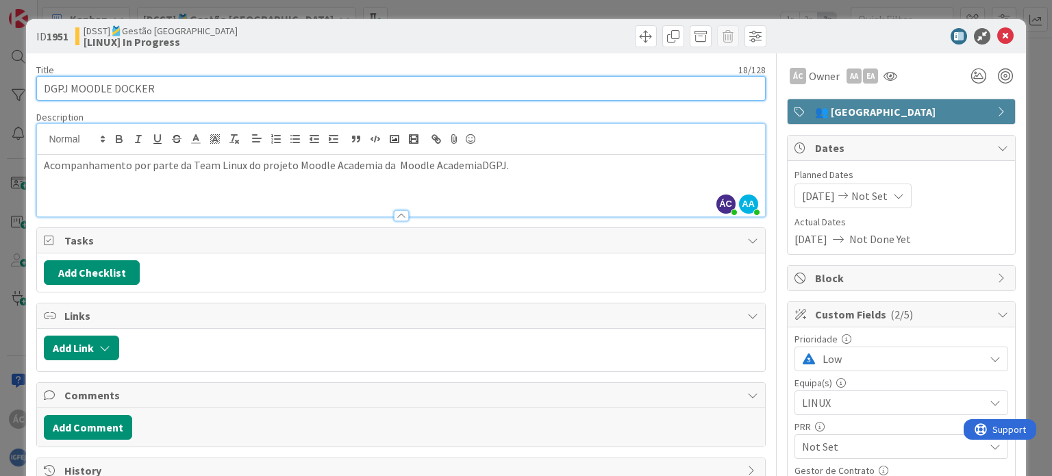
click at [340, 77] on input "DGPJ MOODLE DOCKER" at bounding box center [400, 88] width 729 height 25
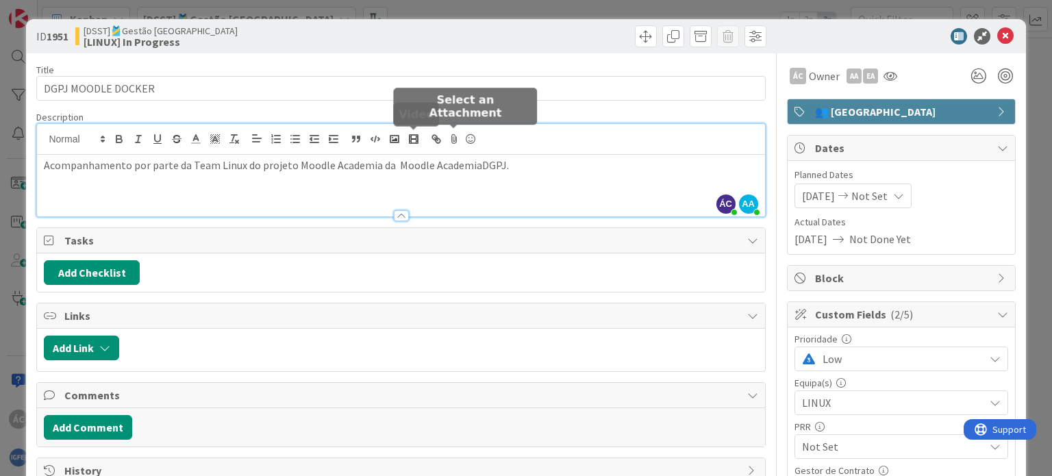
click at [628, 186] on div "Acompanhamento por parte da Team Linux do projeto Moodle Academia da Moodle Aca…" at bounding box center [401, 186] width 728 height 62
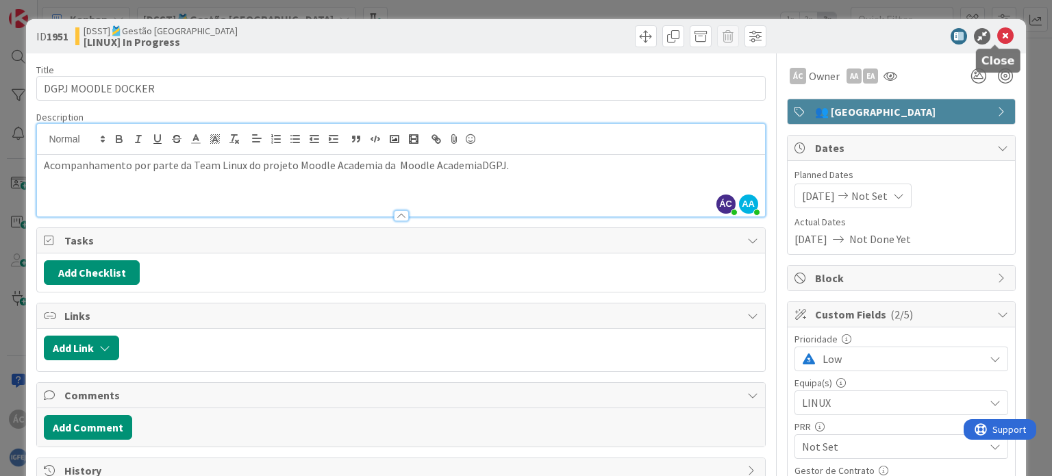
click at [997, 35] on icon at bounding box center [1005, 36] width 16 height 16
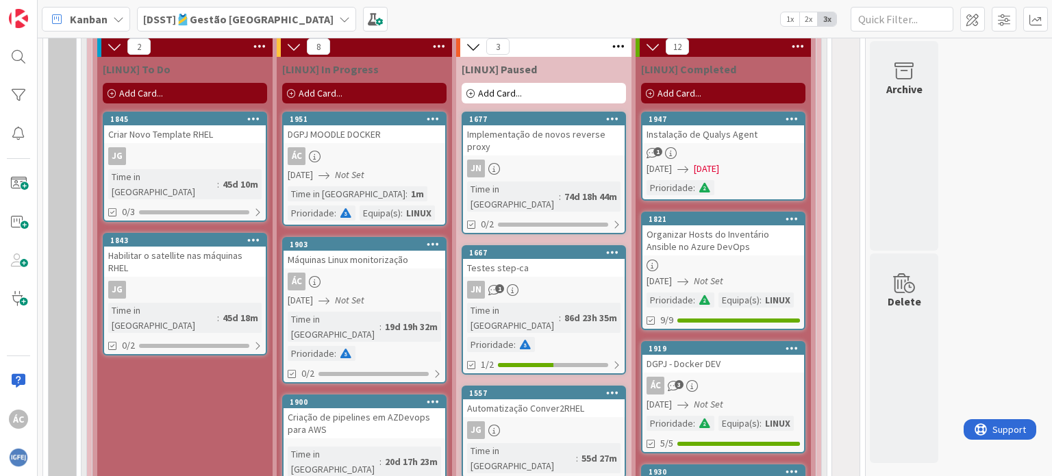
click at [351, 169] on link "1951 DGPJ MOODLE DOCKER ÁC [DATE] Not Set Time in Column : 1m Prioridade : [GEO…" at bounding box center [364, 169] width 164 height 114
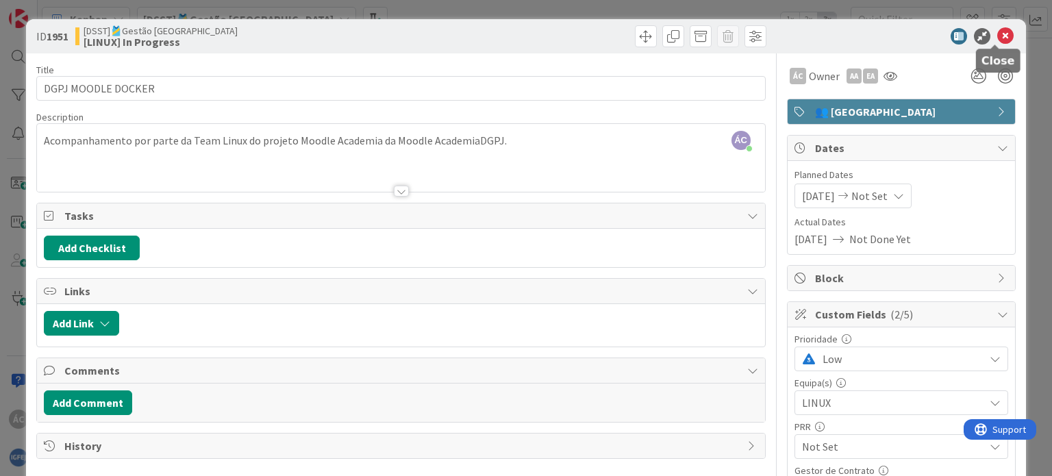
click at [997, 38] on icon at bounding box center [1005, 36] width 16 height 16
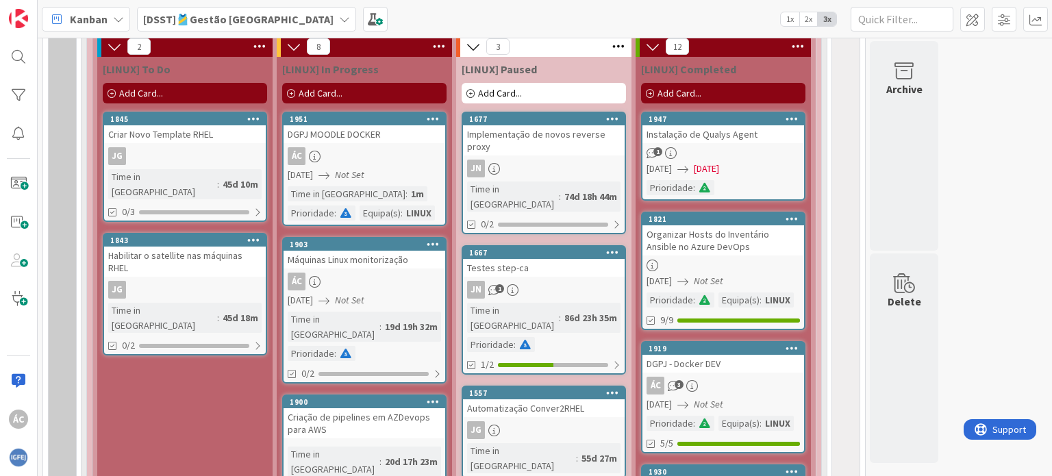
click at [338, 293] on link "1903 Máquinas Linux monitorização ÁC [DATE] Not Set Time in [GEOGRAPHIC_DATA] :…" at bounding box center [364, 310] width 164 height 147
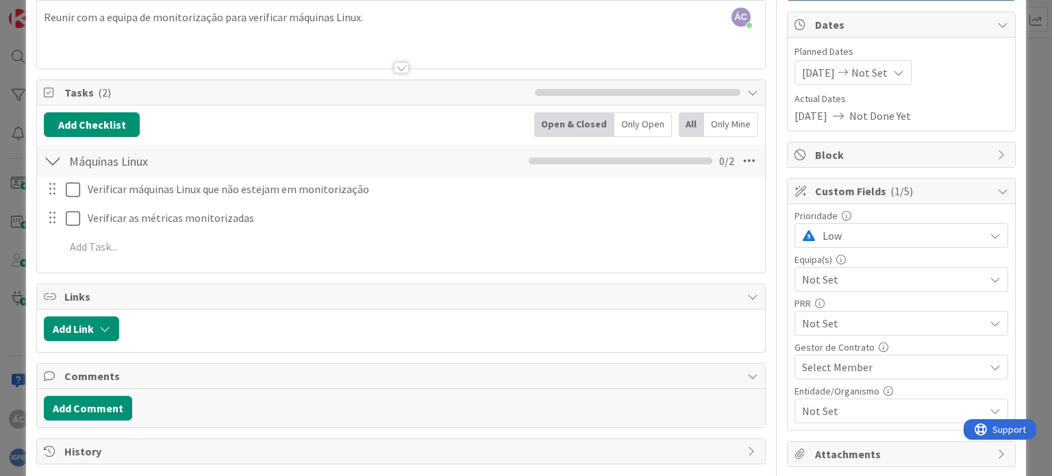
scroll to position [137, 0]
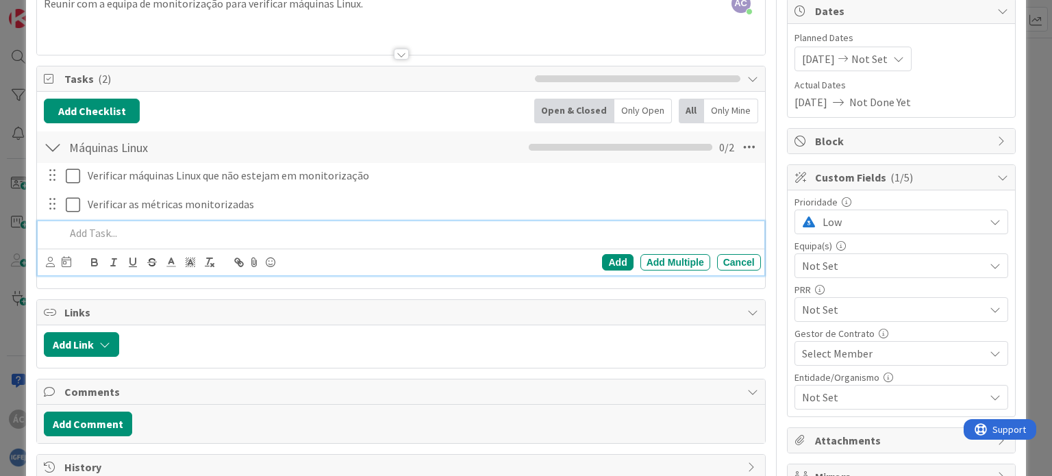
drag, startPoint x: 301, startPoint y: 203, endPoint x: 88, endPoint y: 175, distance: 215.7
click at [88, 175] on div "Verificar máquinas Linux que não estejam em monitorização Update Cancel Verific…" at bounding box center [401, 221] width 714 height 117
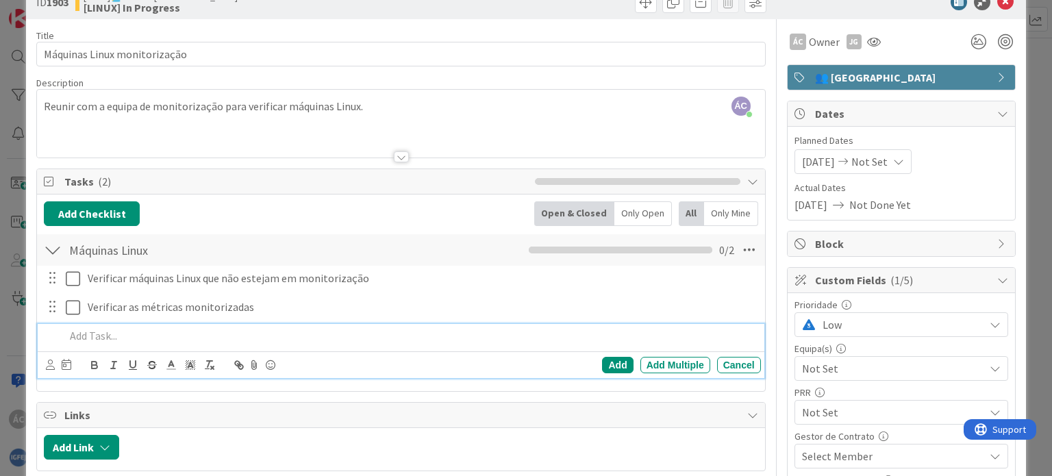
scroll to position [0, 0]
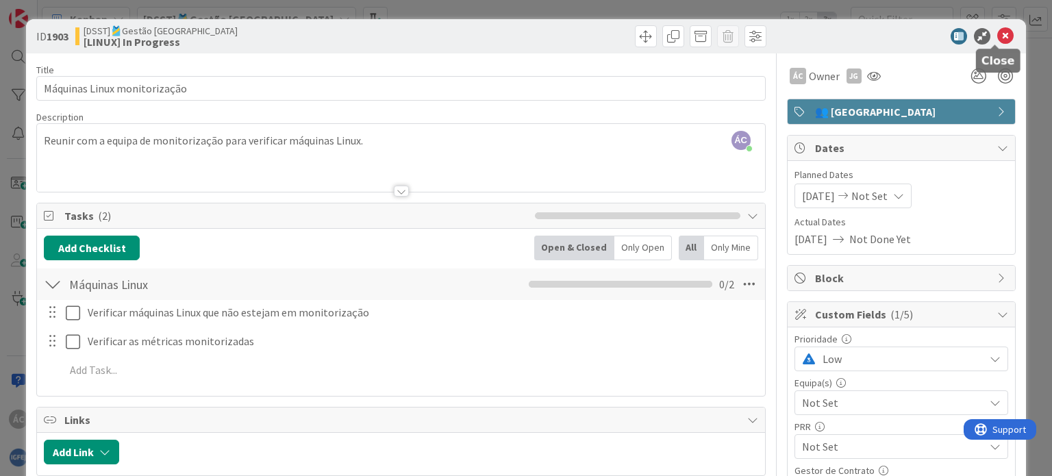
click at [1008, 36] on div "ID 1903 [DSST]🎽Gestão Equipas [LINUX] In Progress" at bounding box center [526, 36] width 1000 height 34
click at [997, 33] on icon at bounding box center [1005, 36] width 16 height 16
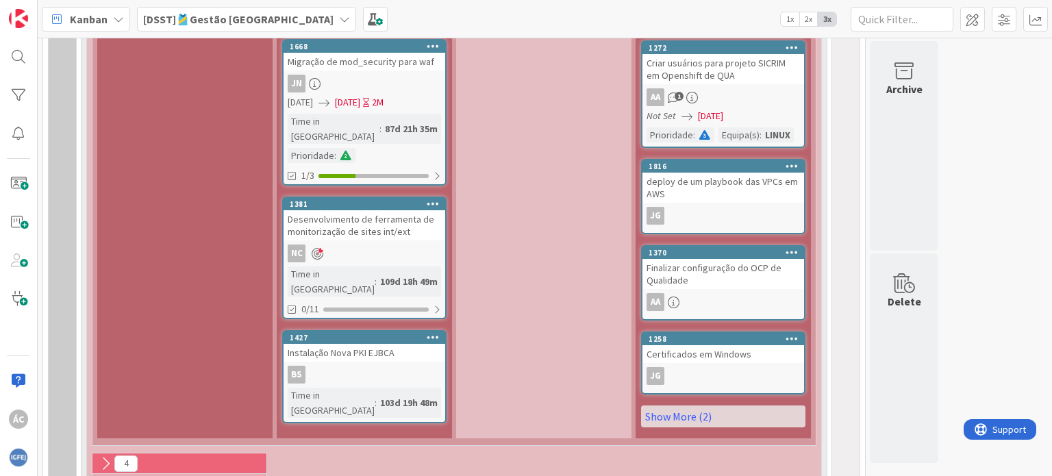
scroll to position [1857, 0]
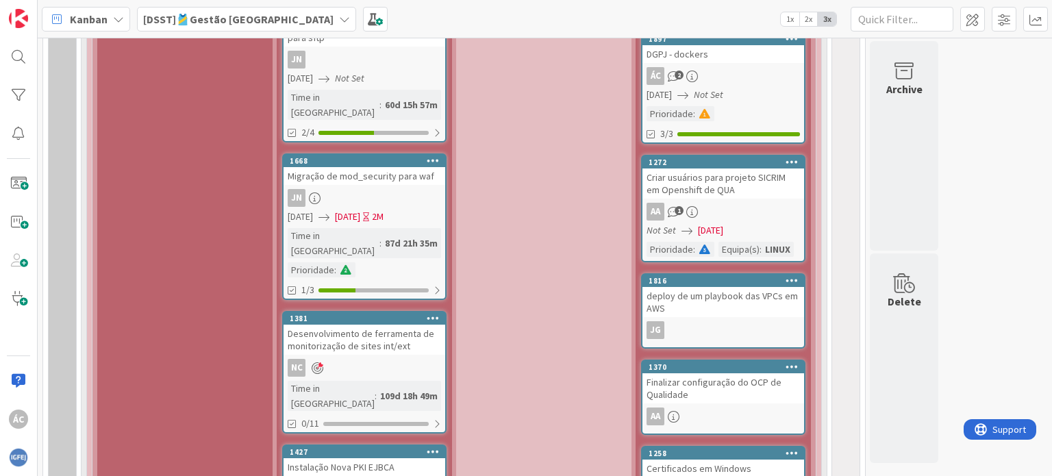
click at [316, 362] on icon at bounding box center [318, 368] width 12 height 12
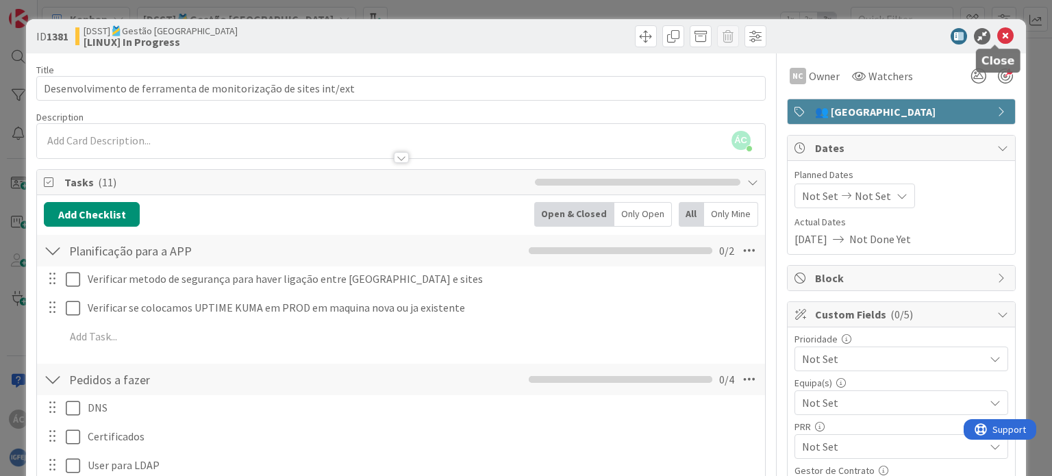
click at [997, 38] on icon at bounding box center [1005, 36] width 16 height 16
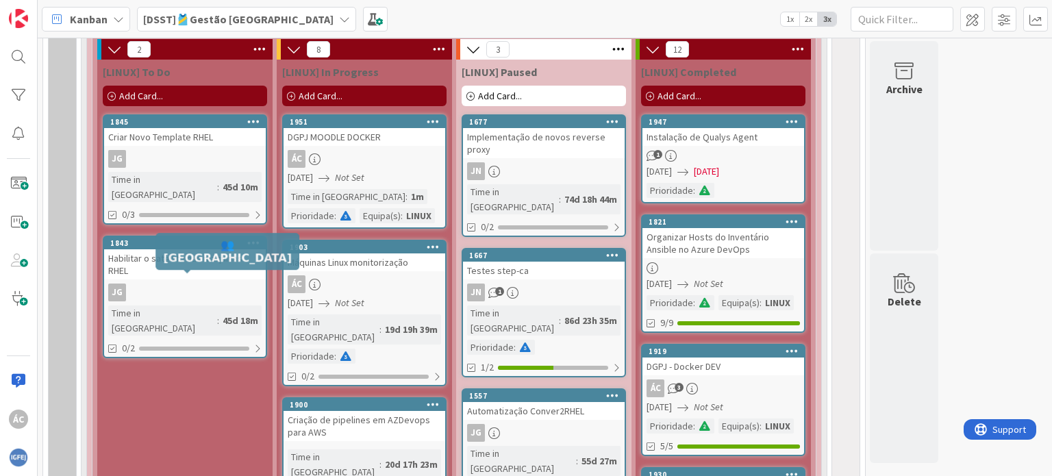
scroll to position [1172, 0]
